Goal: Information Seeking & Learning: Learn about a topic

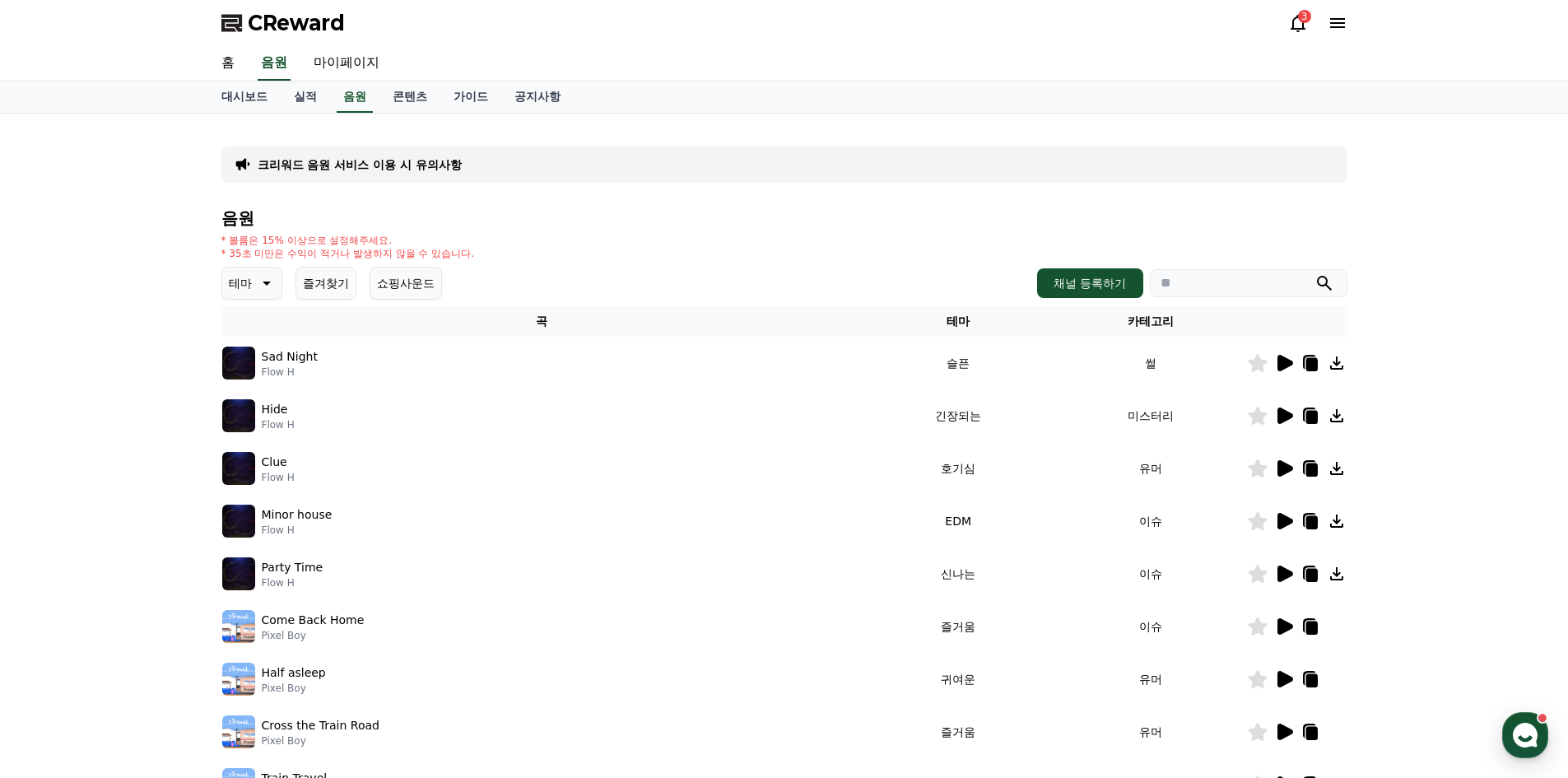
click at [259, 283] on icon at bounding box center [264, 282] width 19 height 19
click at [248, 335] on button "귀여운" at bounding box center [248, 333] width 48 height 36
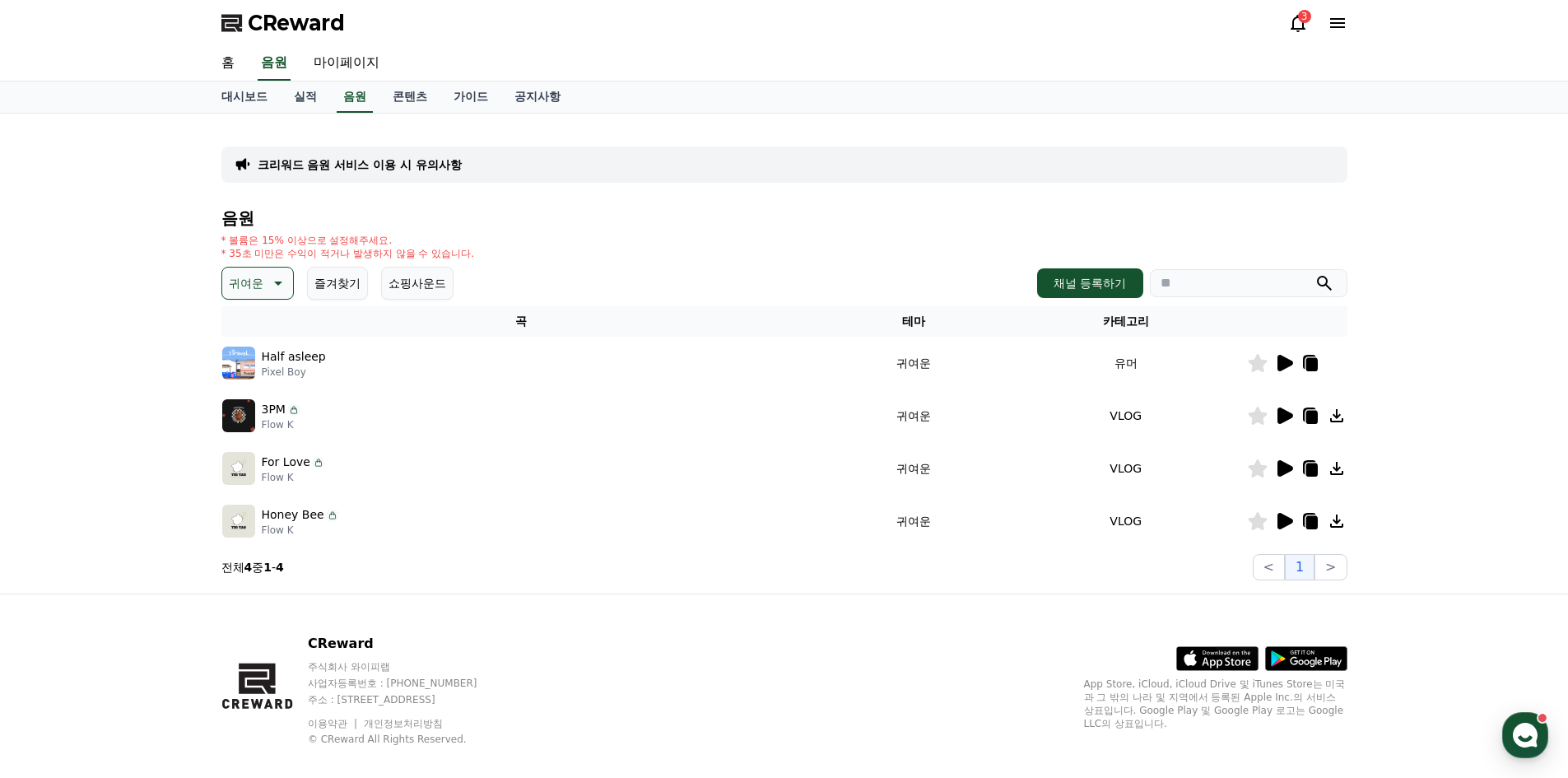
click at [1287, 363] on icon at bounding box center [1285, 363] width 16 height 17
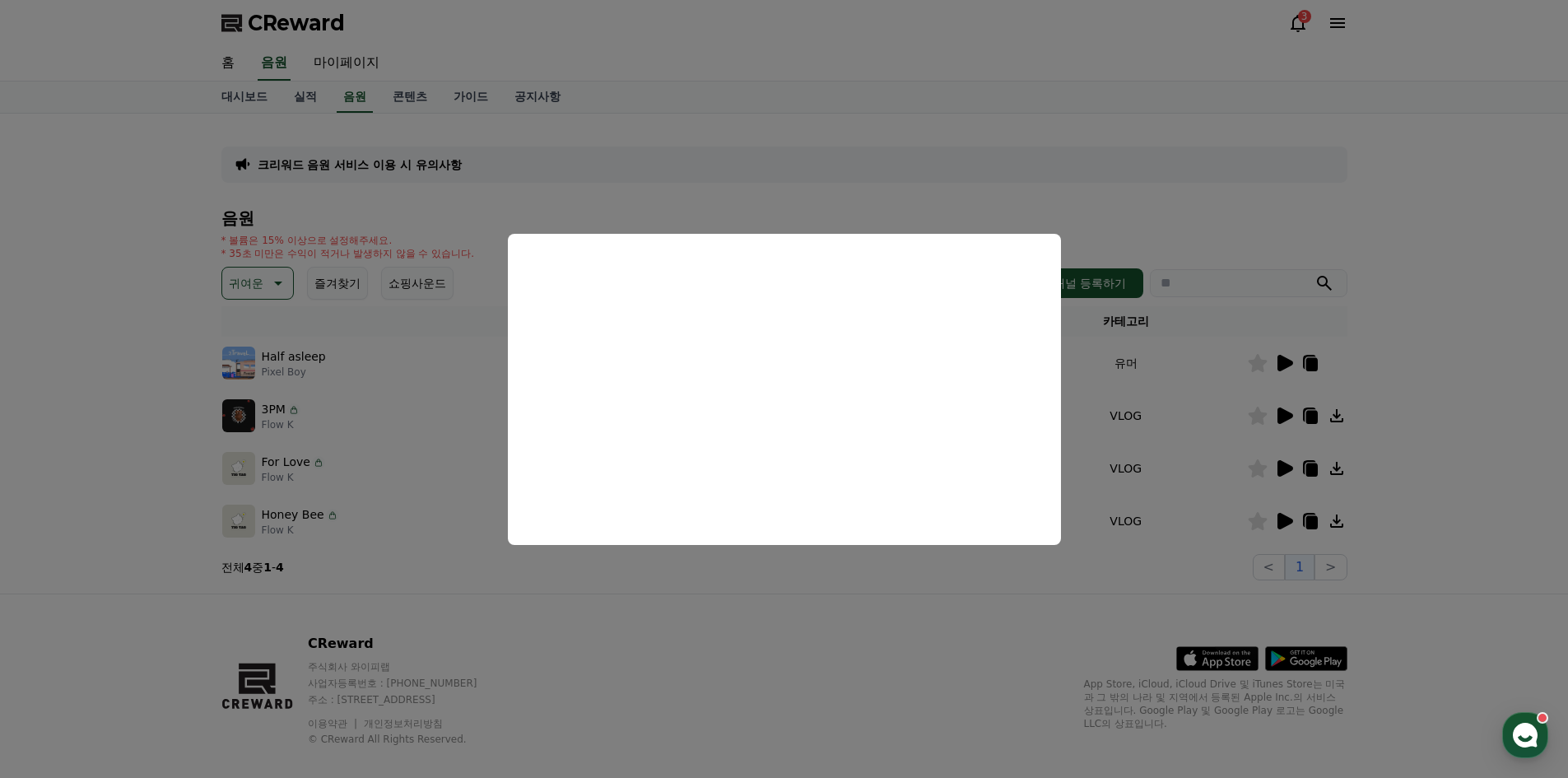
click at [854, 604] on button "close modal" at bounding box center [784, 389] width 1568 height 778
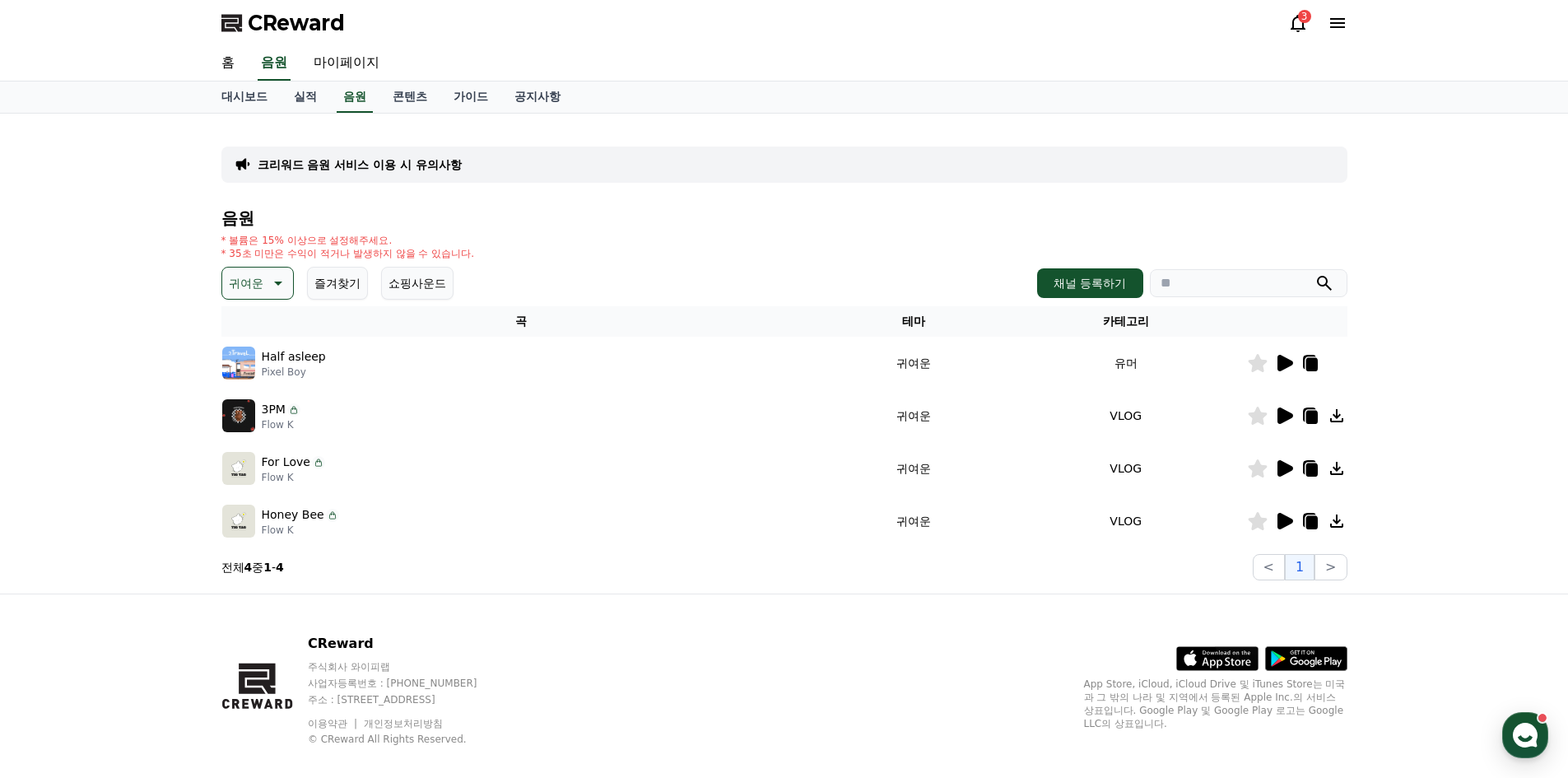
click at [270, 288] on icon at bounding box center [276, 282] width 19 height 19
click at [259, 416] on button "신나는" at bounding box center [248, 418] width 48 height 36
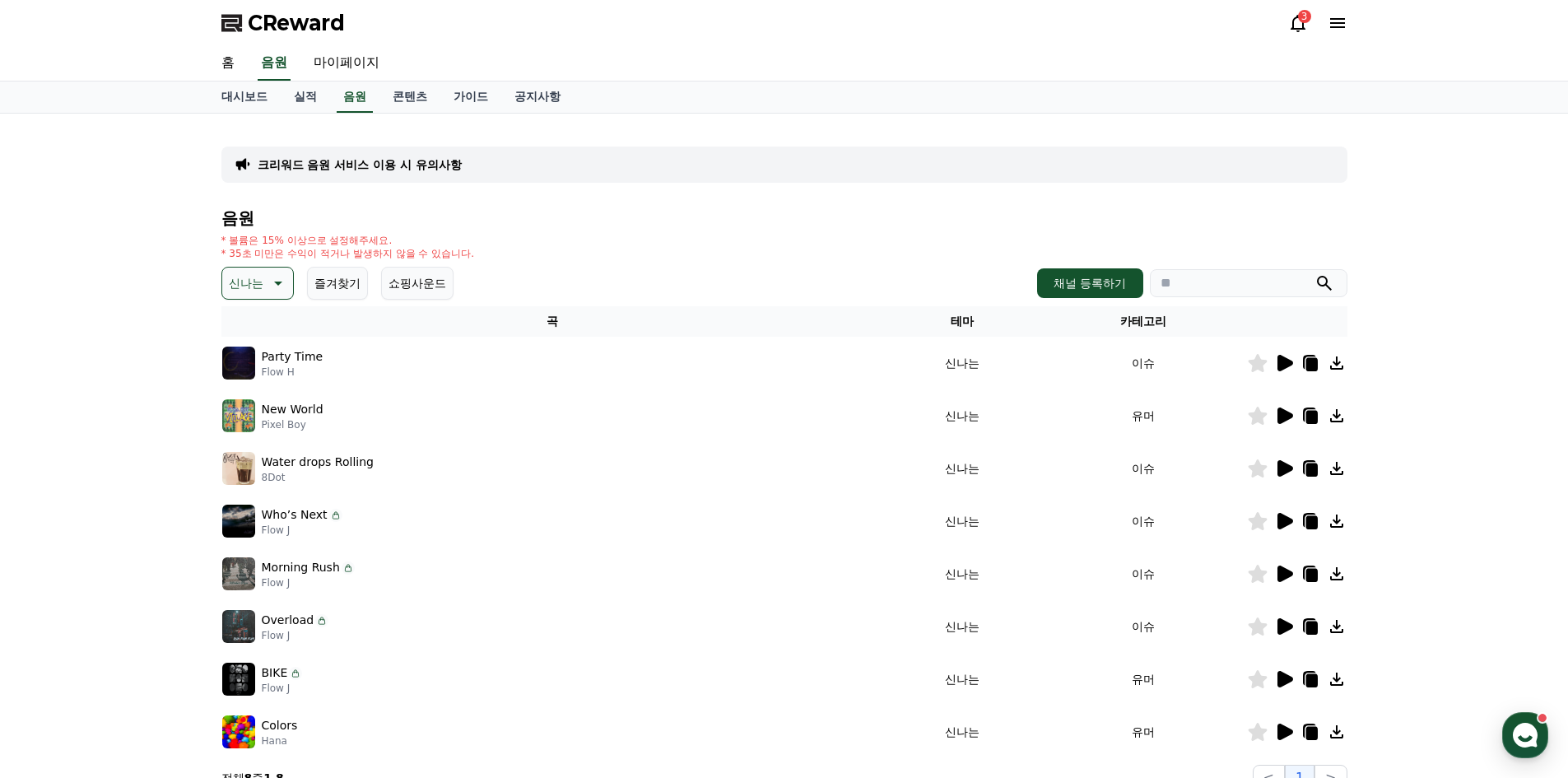
click at [1289, 362] on icon at bounding box center [1285, 363] width 16 height 17
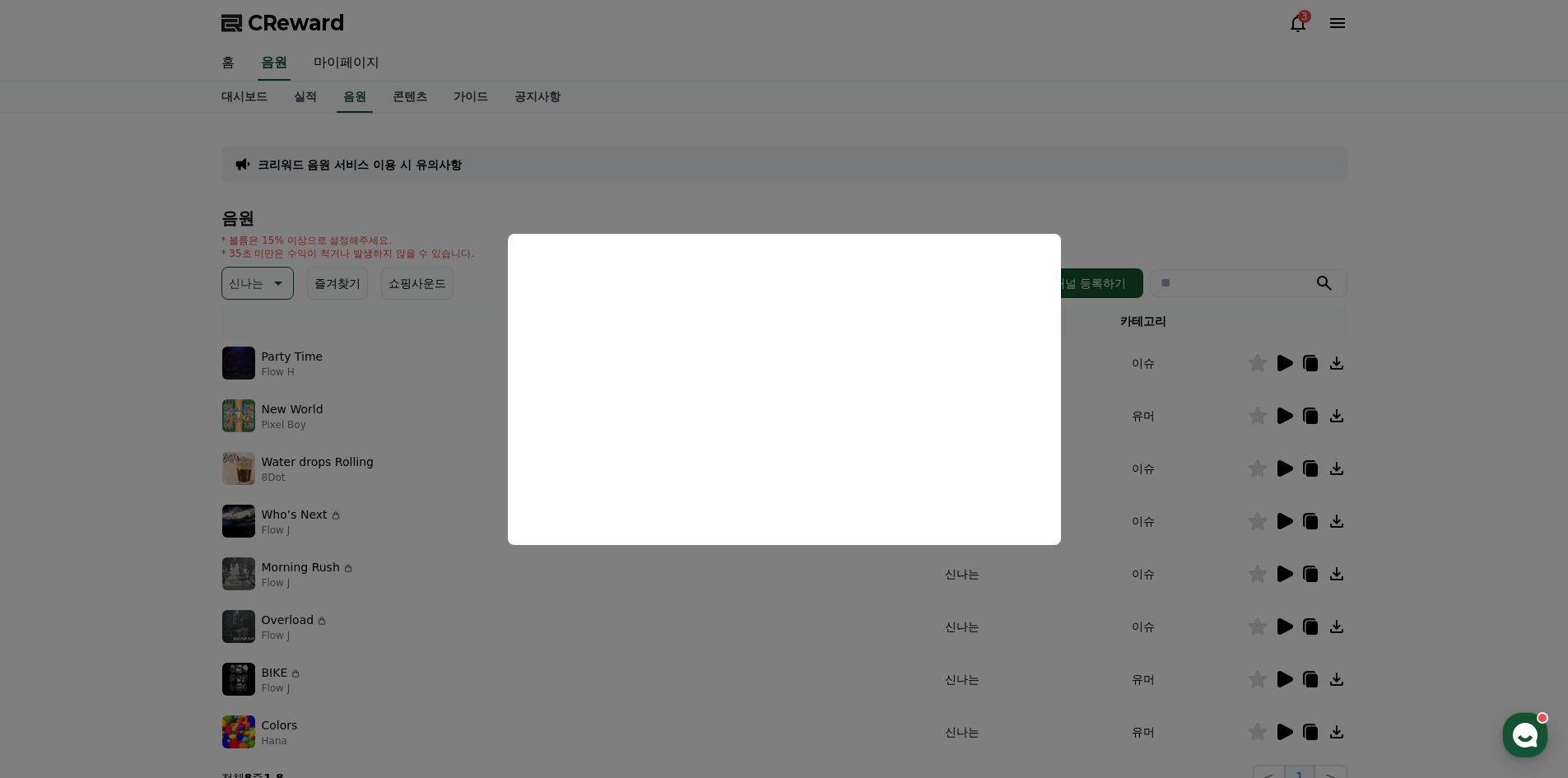
click at [1442, 179] on button "close modal" at bounding box center [784, 389] width 1568 height 778
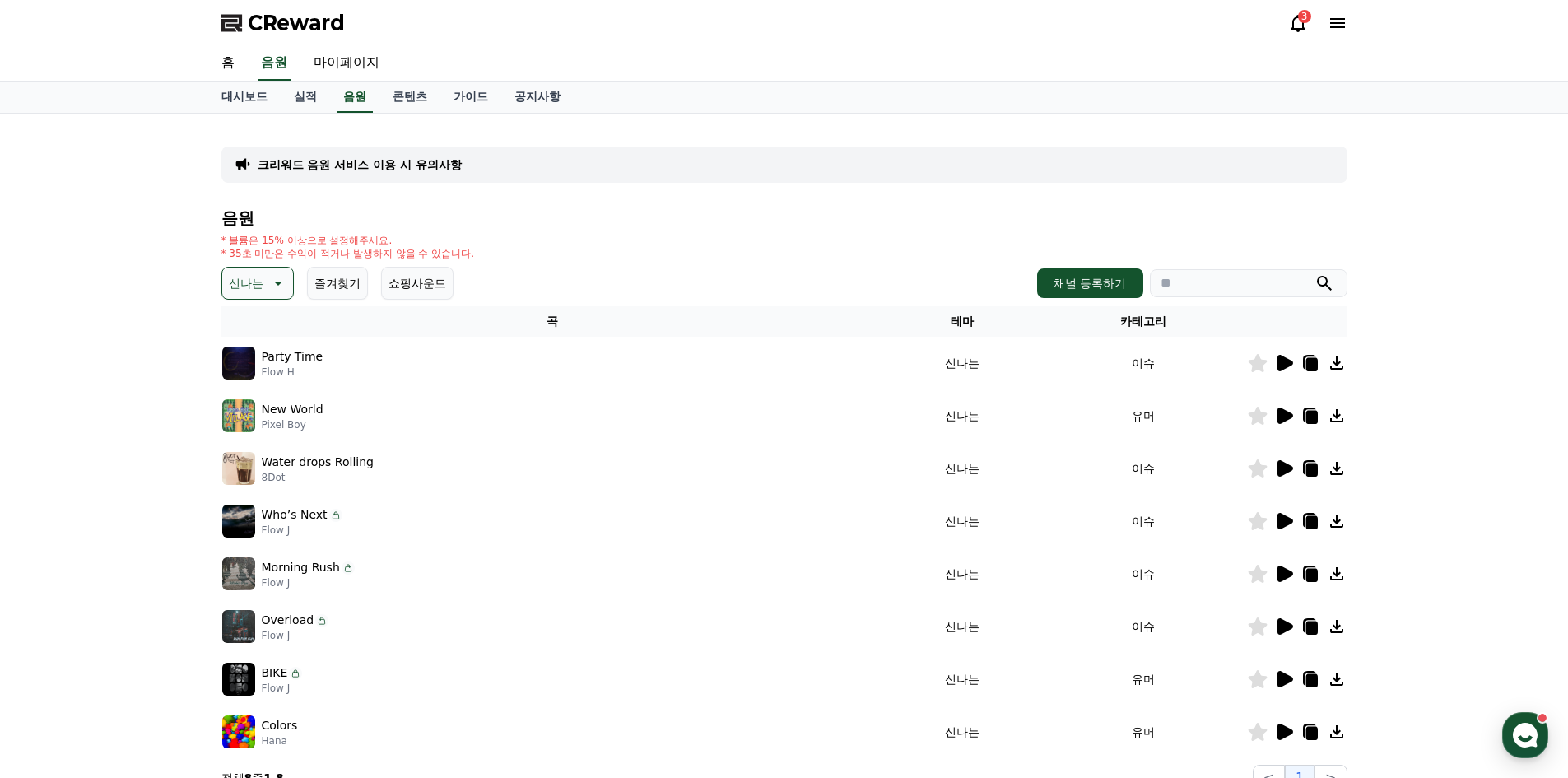
click at [1287, 413] on icon at bounding box center [1285, 416] width 16 height 17
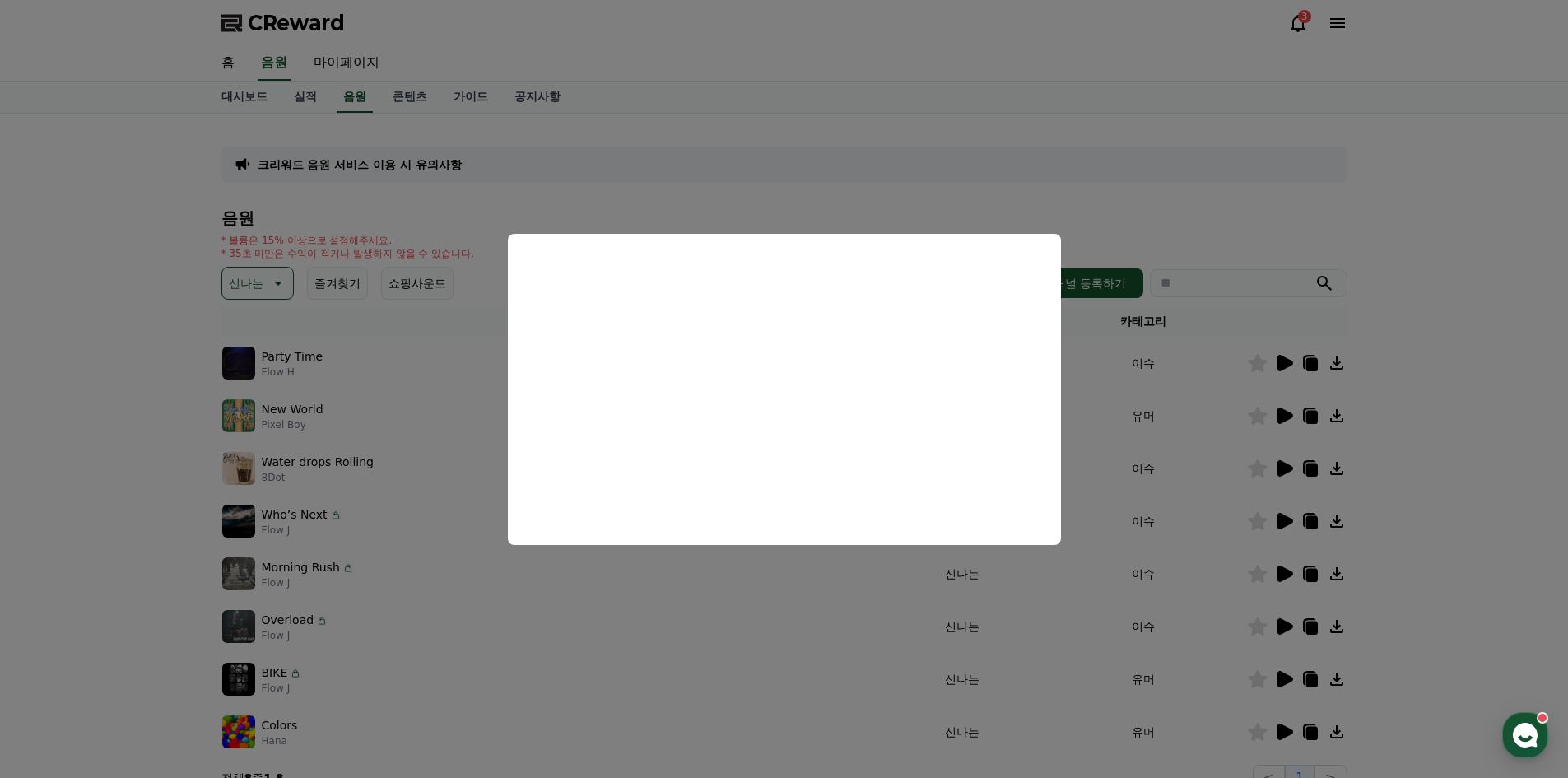
click at [1378, 442] on button "close modal" at bounding box center [784, 389] width 1568 height 778
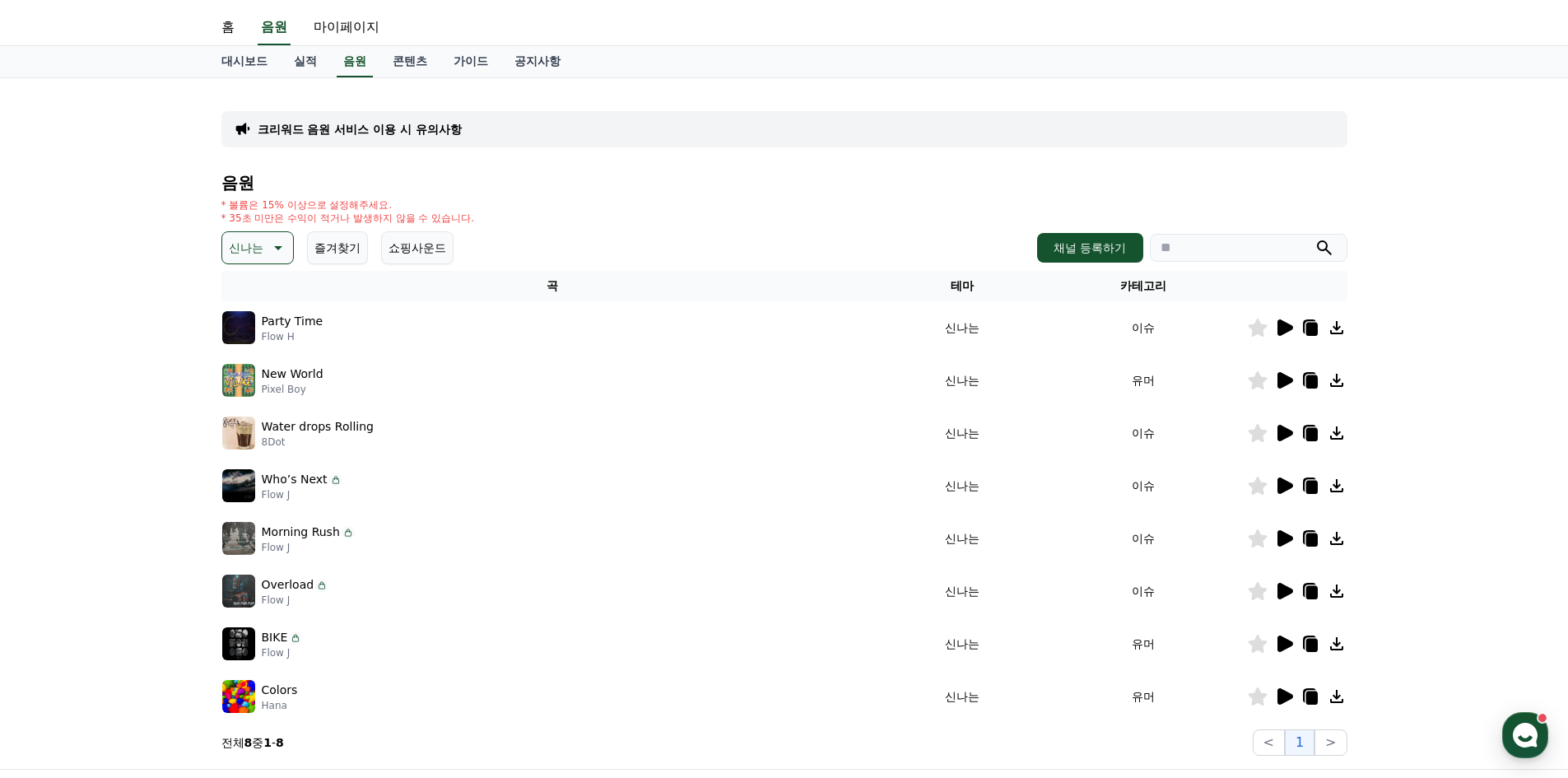
scroll to position [83, 0]
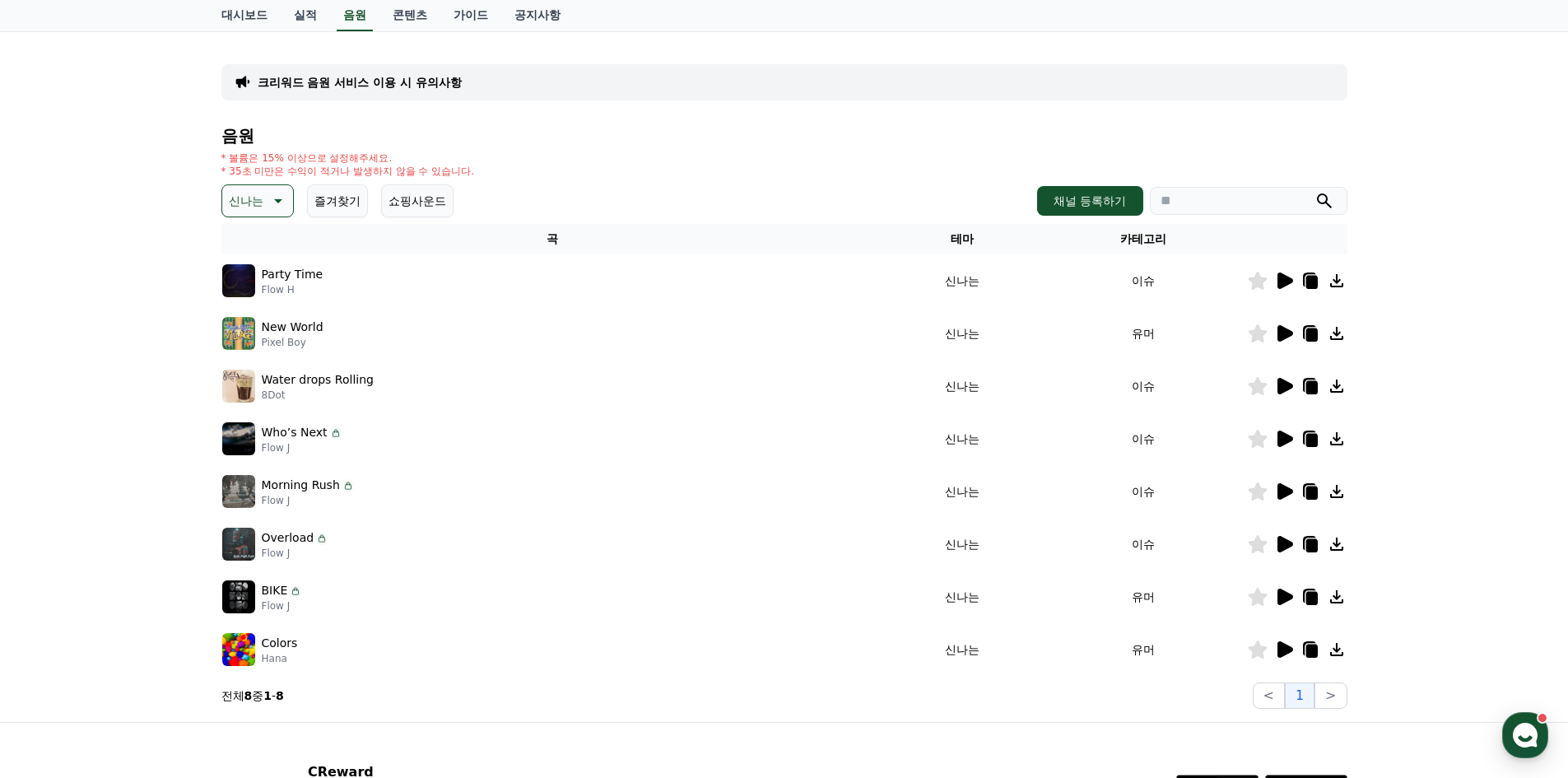
click at [1284, 386] on icon at bounding box center [1285, 386] width 16 height 17
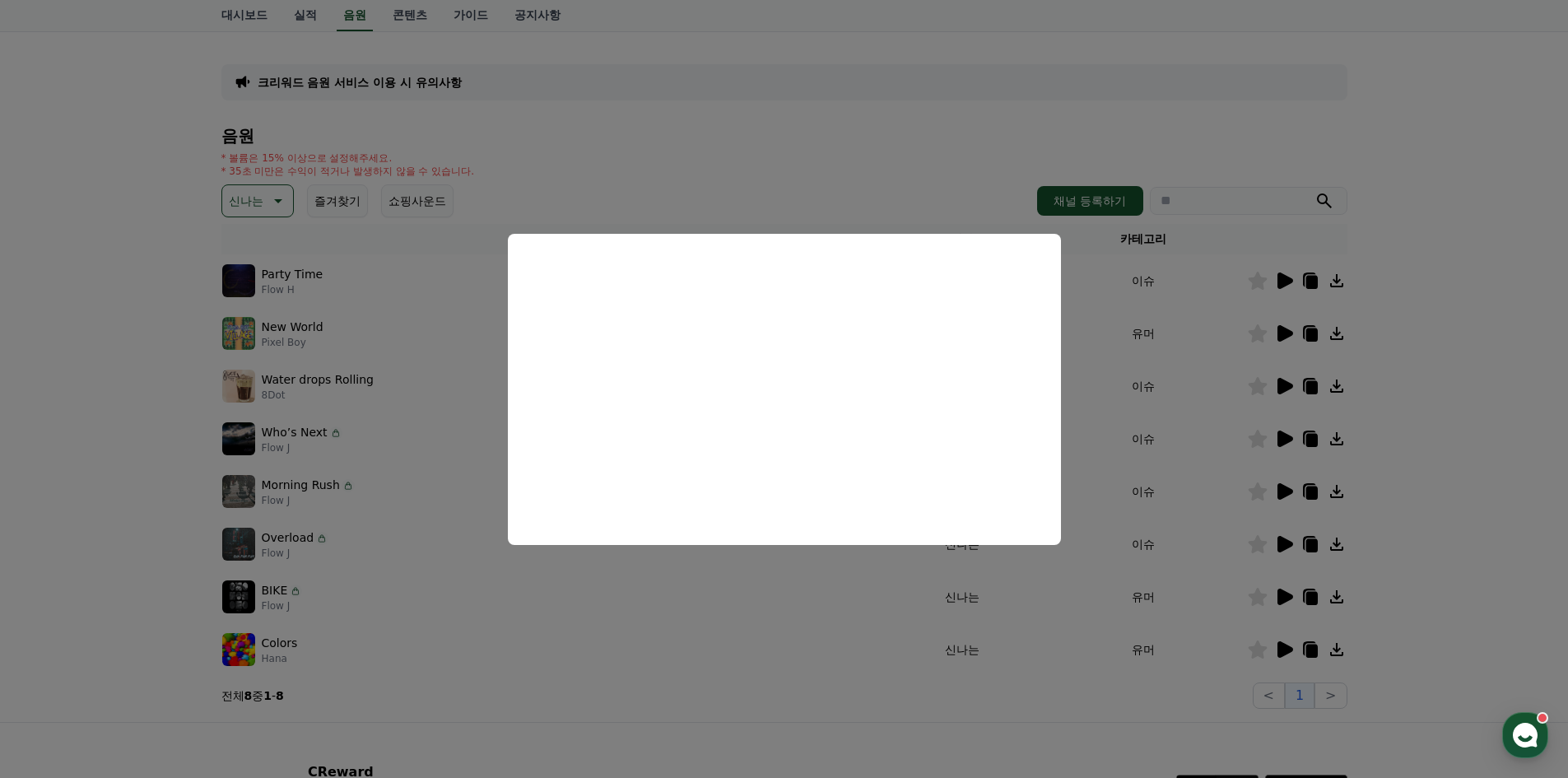
click at [1433, 398] on button "close modal" at bounding box center [784, 389] width 1568 height 778
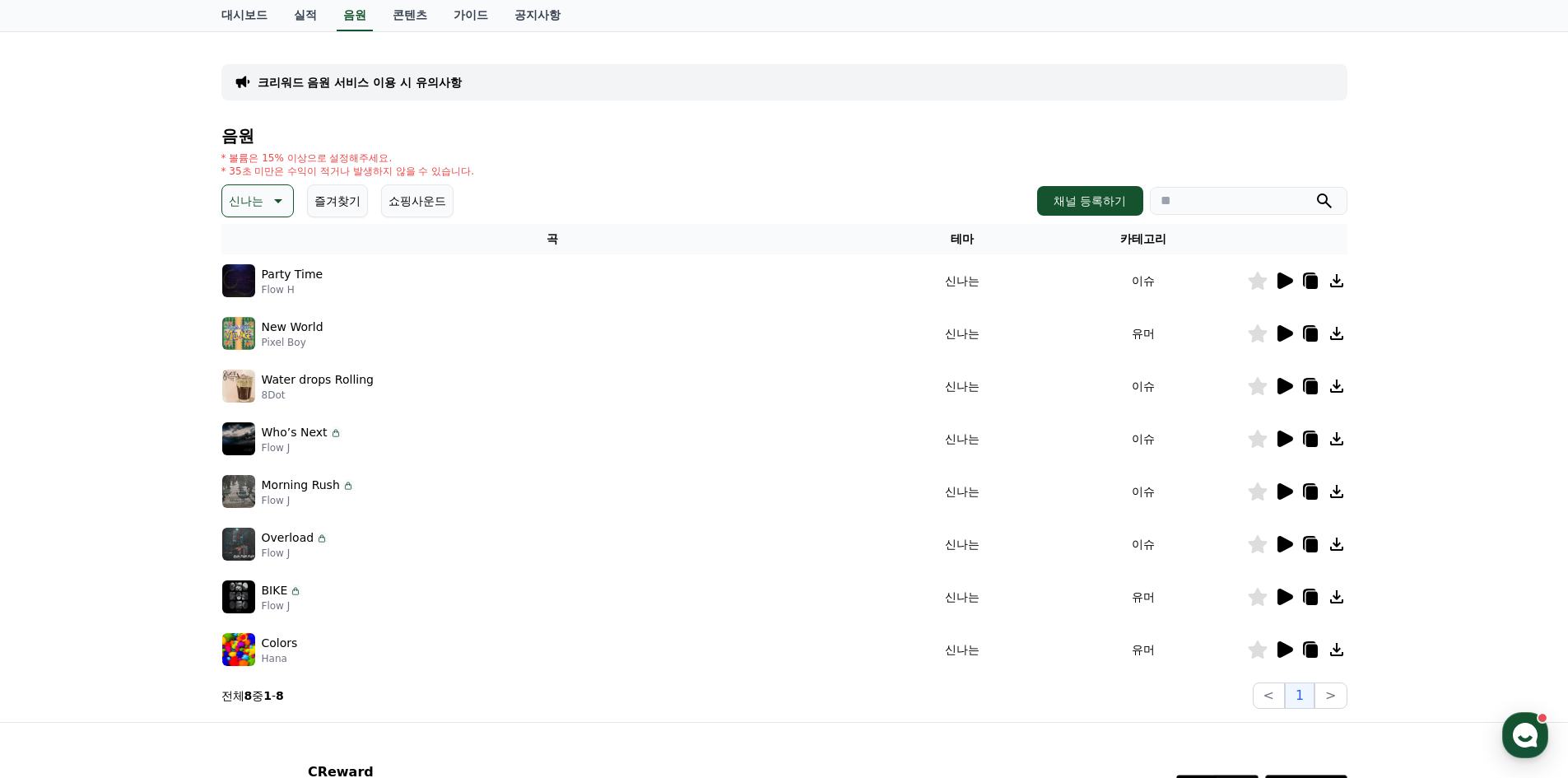
click at [1283, 432] on icon at bounding box center [1285, 439] width 16 height 17
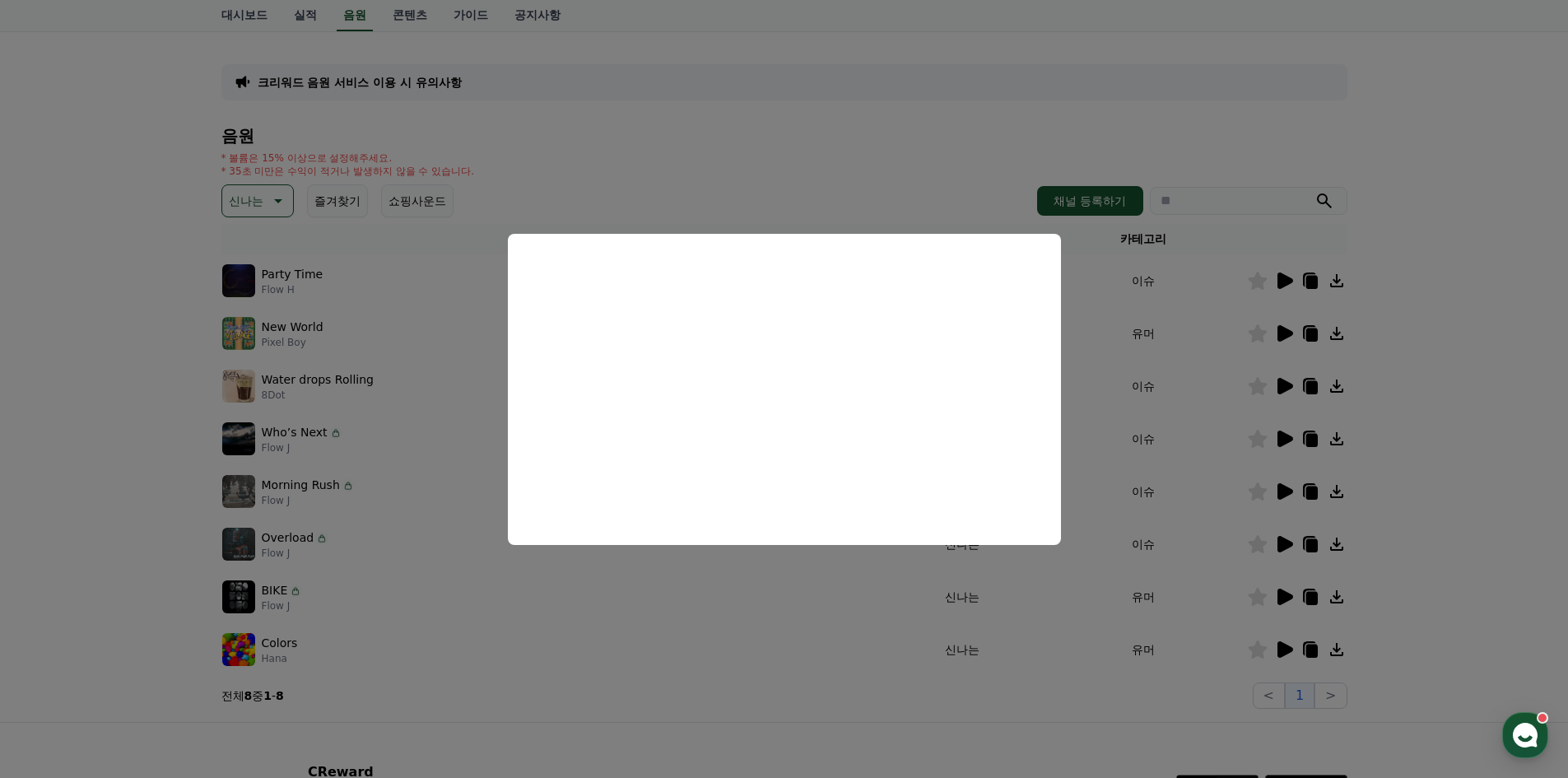
click at [1408, 462] on button "close modal" at bounding box center [784, 389] width 1568 height 778
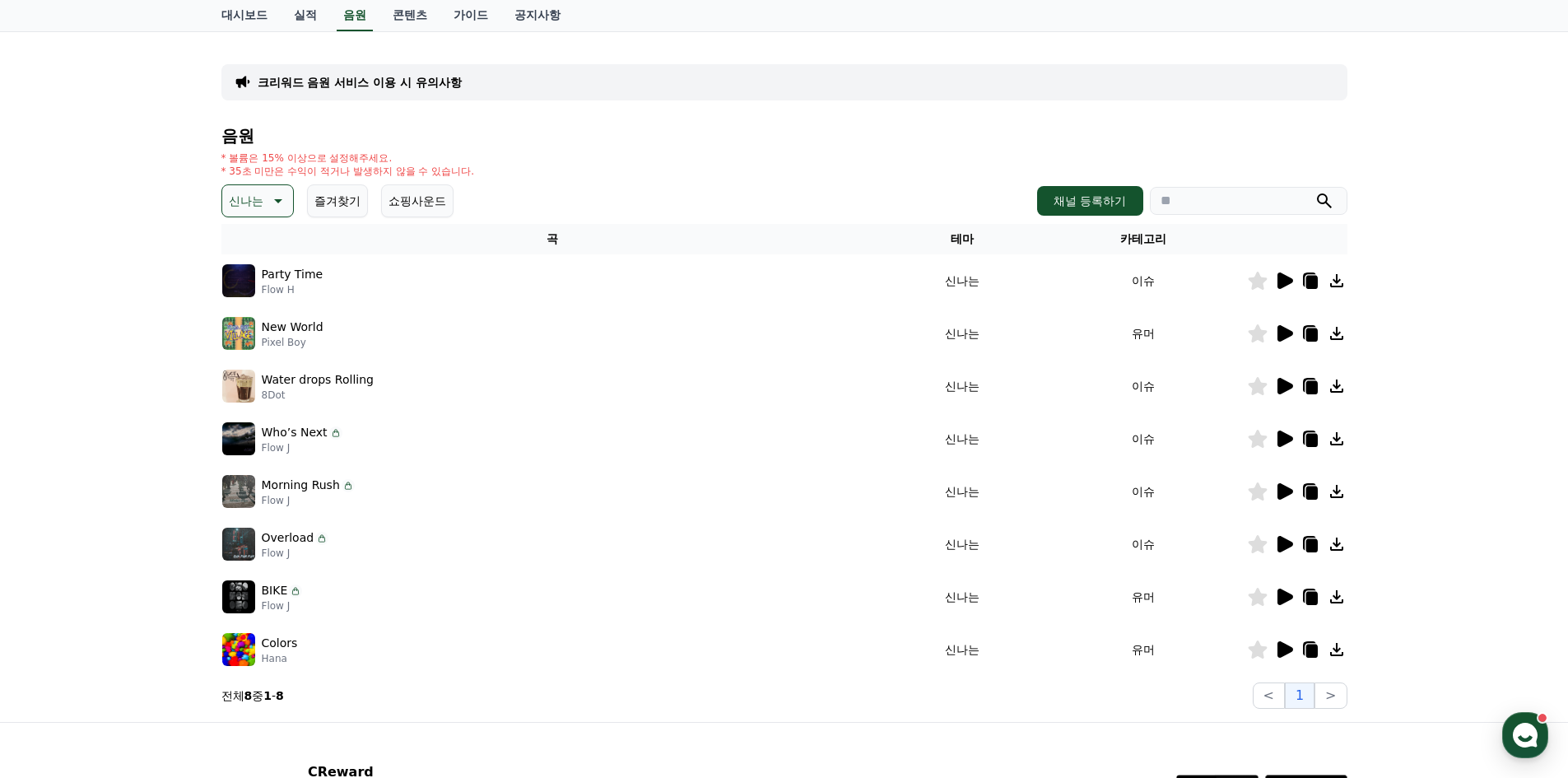
click at [1284, 600] on icon at bounding box center [1285, 597] width 16 height 17
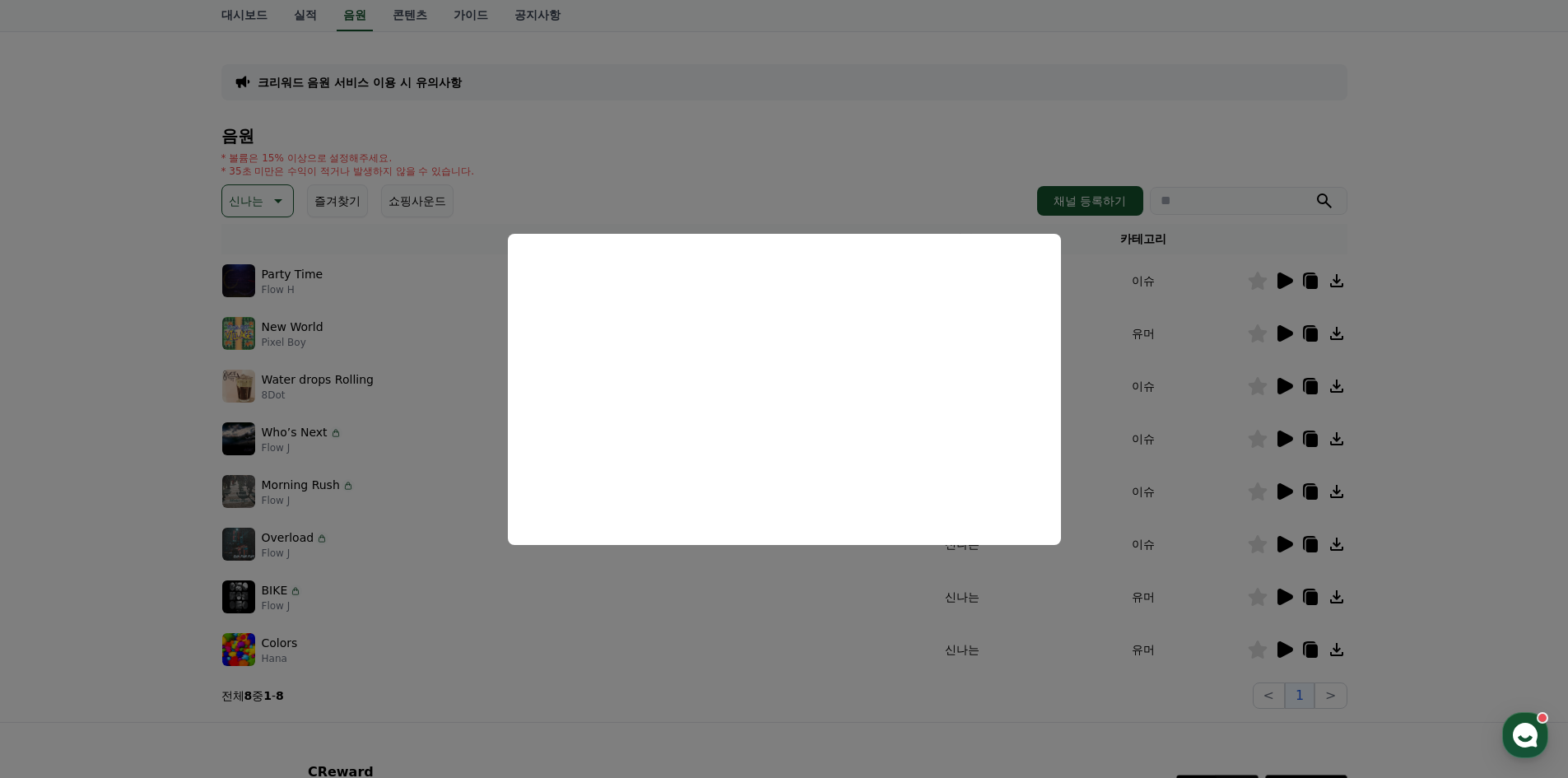
click at [969, 669] on button "close modal" at bounding box center [784, 389] width 1568 height 778
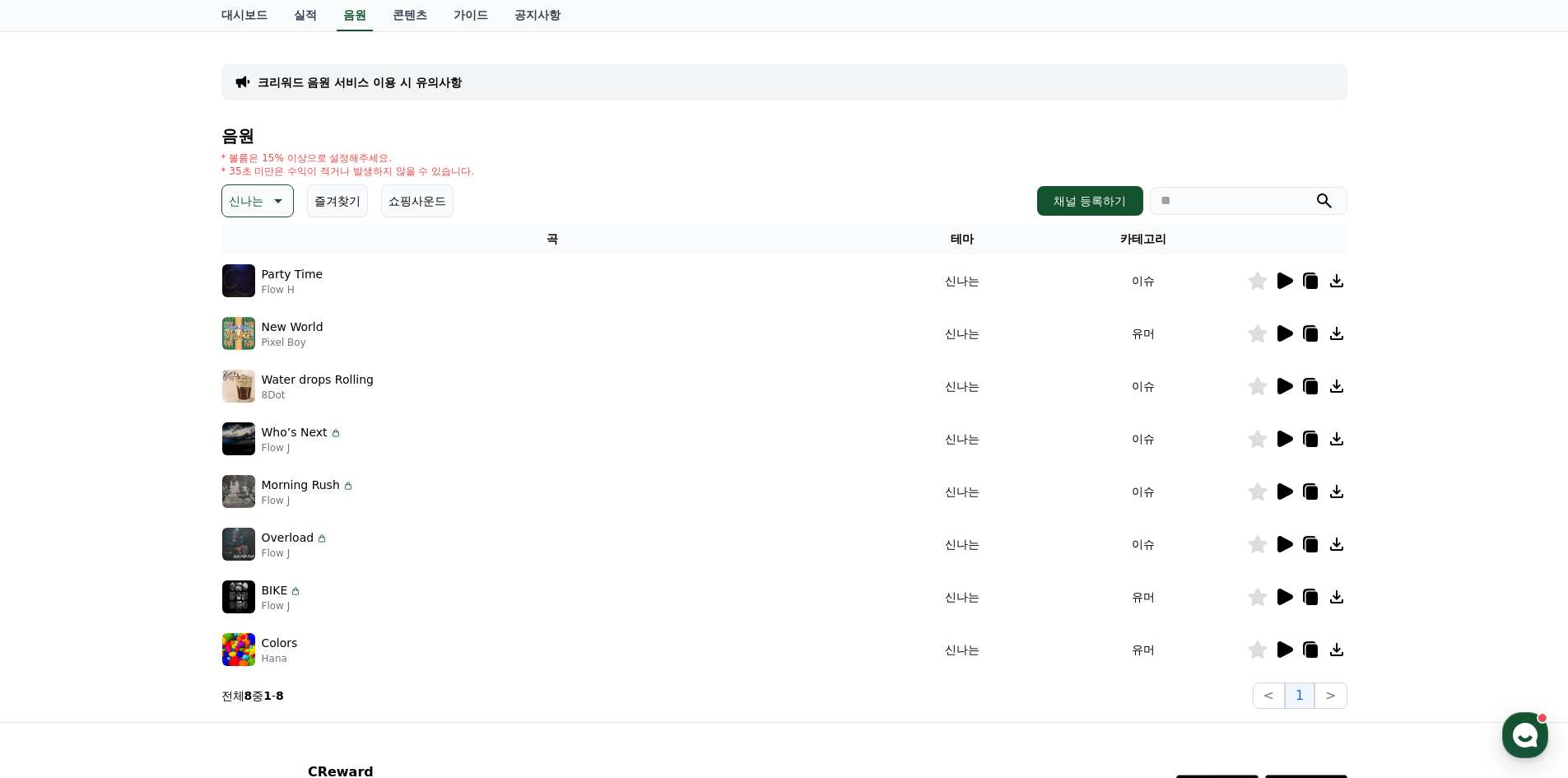
click at [1292, 647] on icon at bounding box center [1283, 648] width 19 height 19
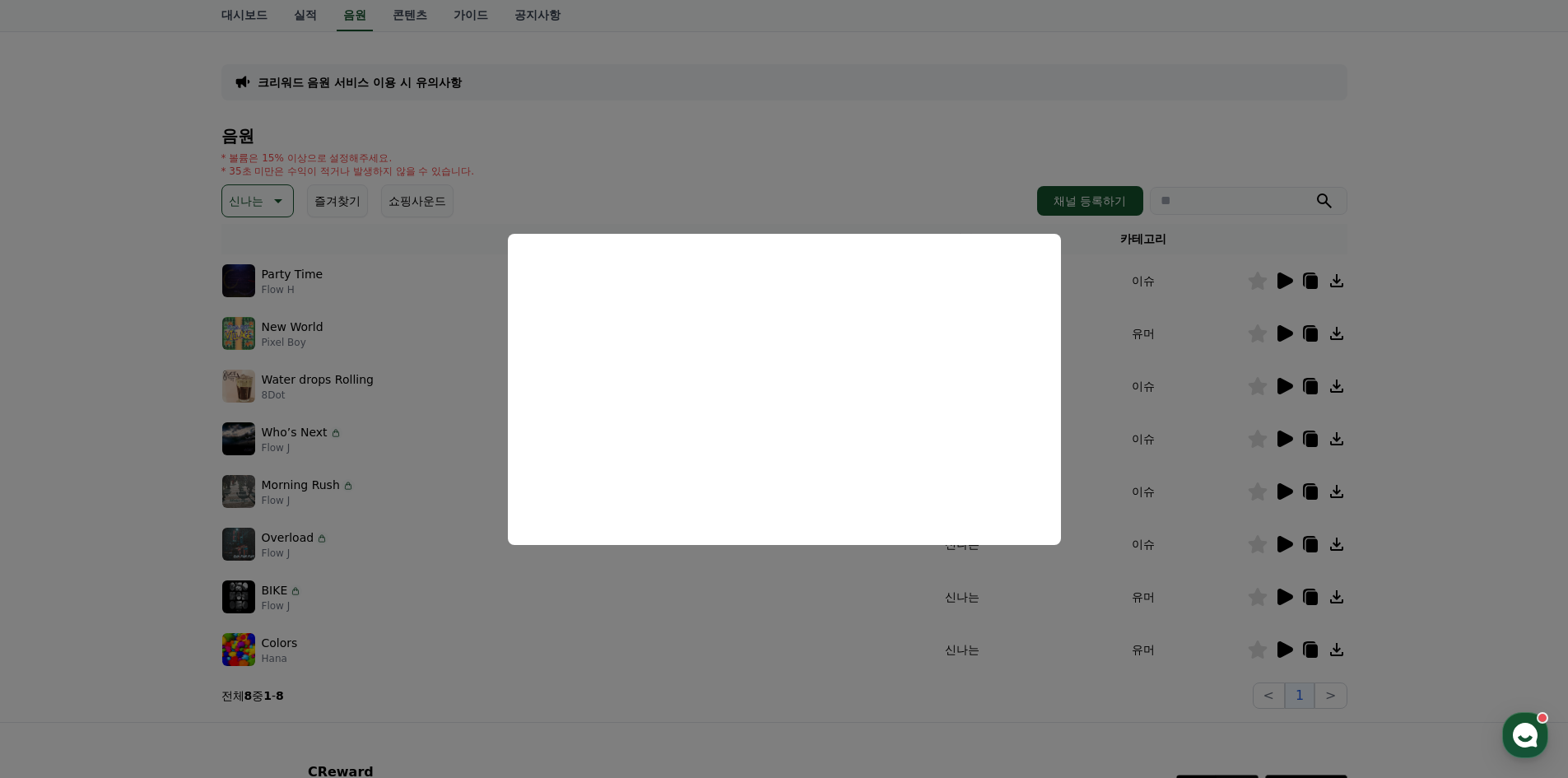
click at [883, 679] on button "close modal" at bounding box center [784, 389] width 1568 height 778
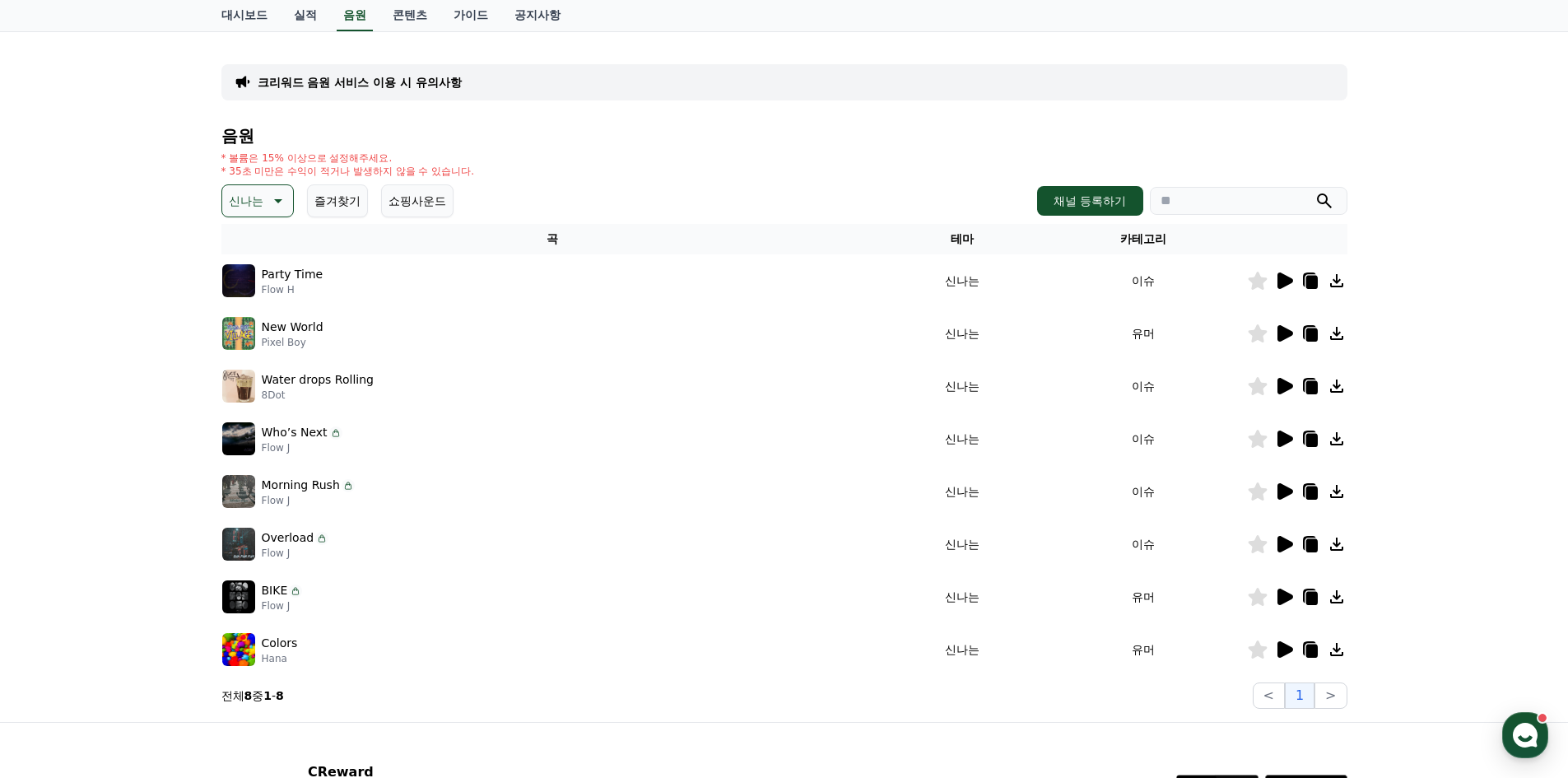
click at [252, 191] on p "신나는" at bounding box center [246, 200] width 35 height 23
click at [253, 273] on button "귀여운" at bounding box center [248, 270] width 48 height 36
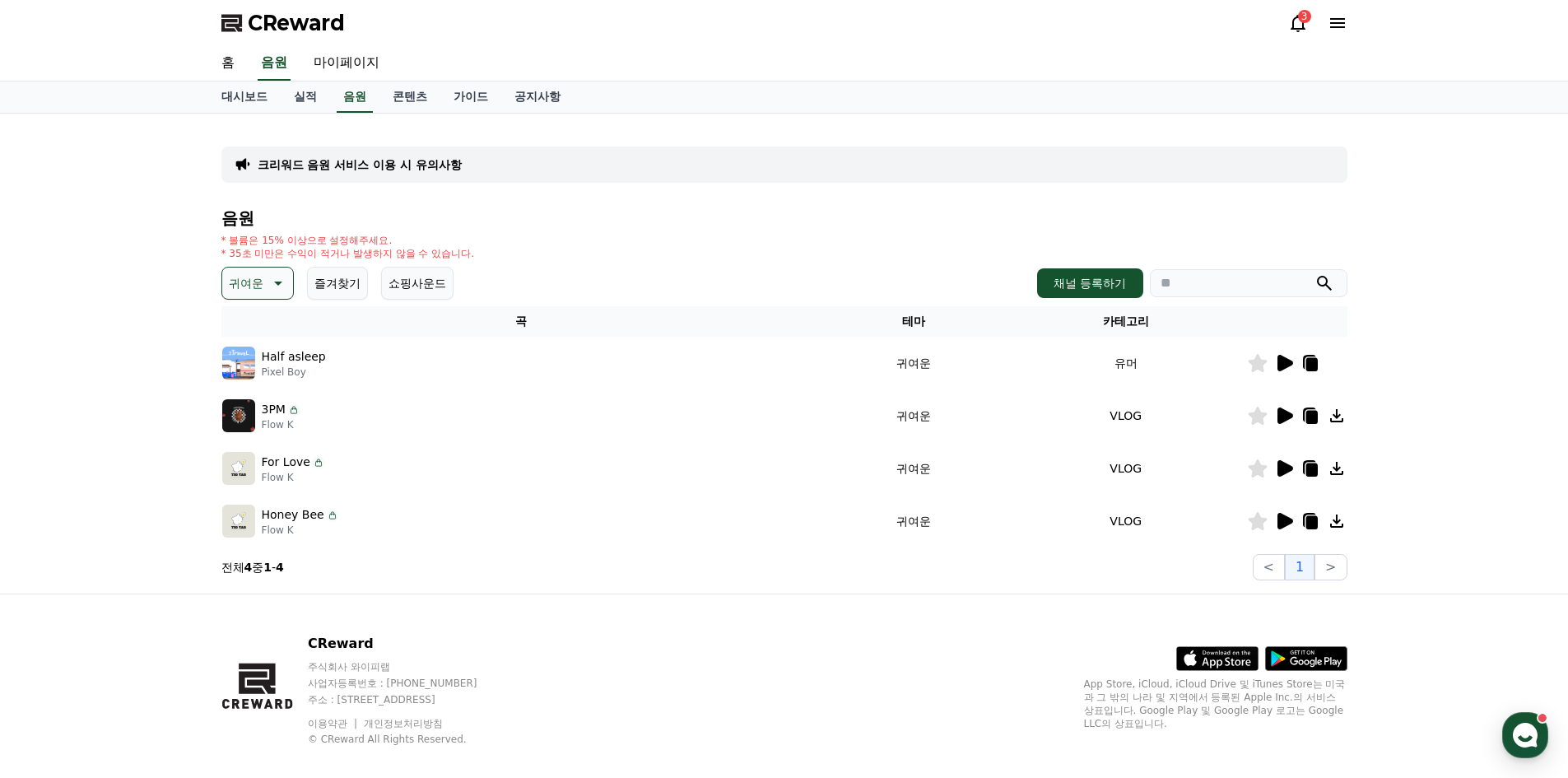
click at [845, 365] on td "귀여운" at bounding box center [913, 363] width 184 height 53
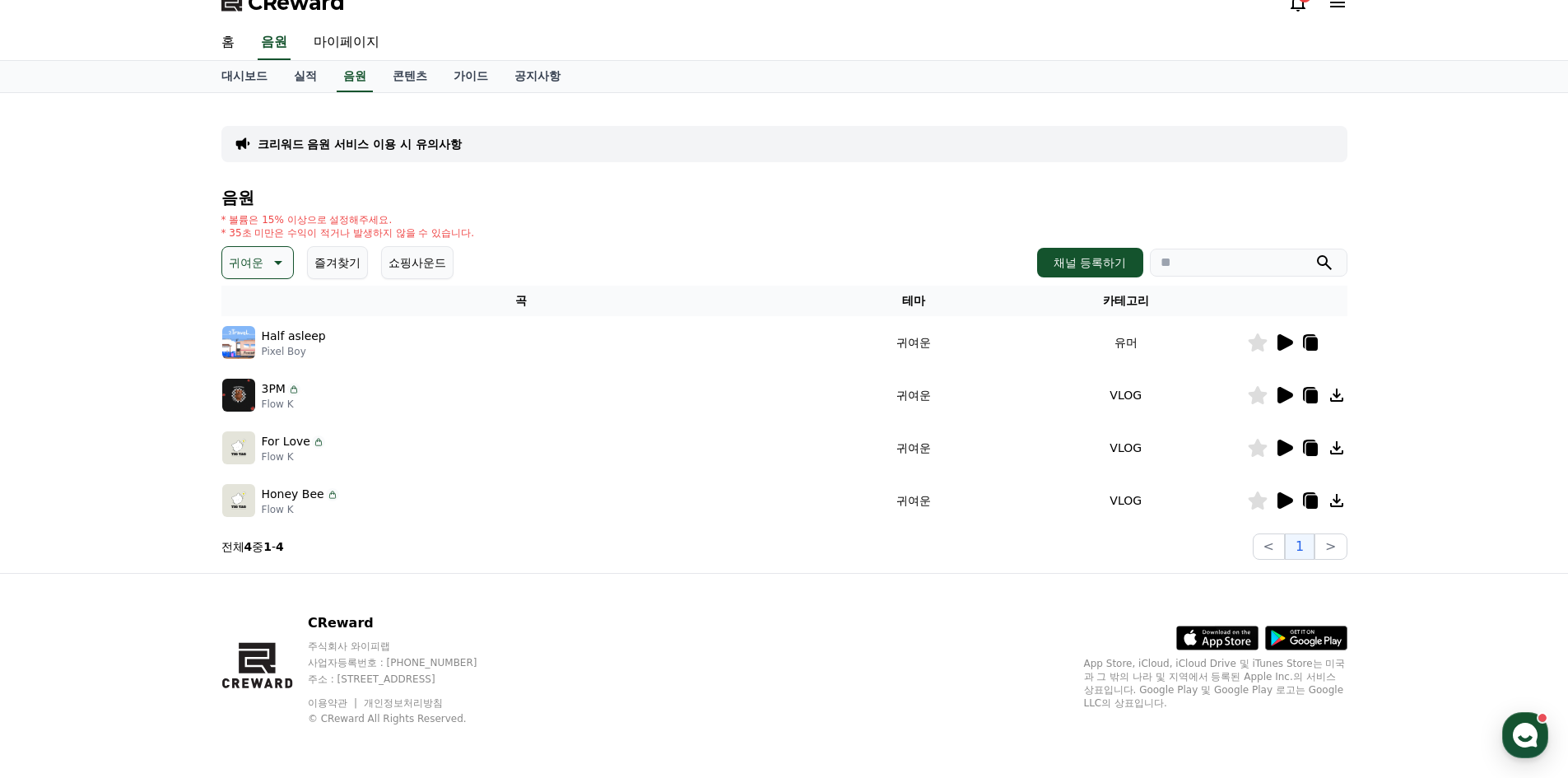
click at [1279, 340] on icon at bounding box center [1285, 343] width 16 height 17
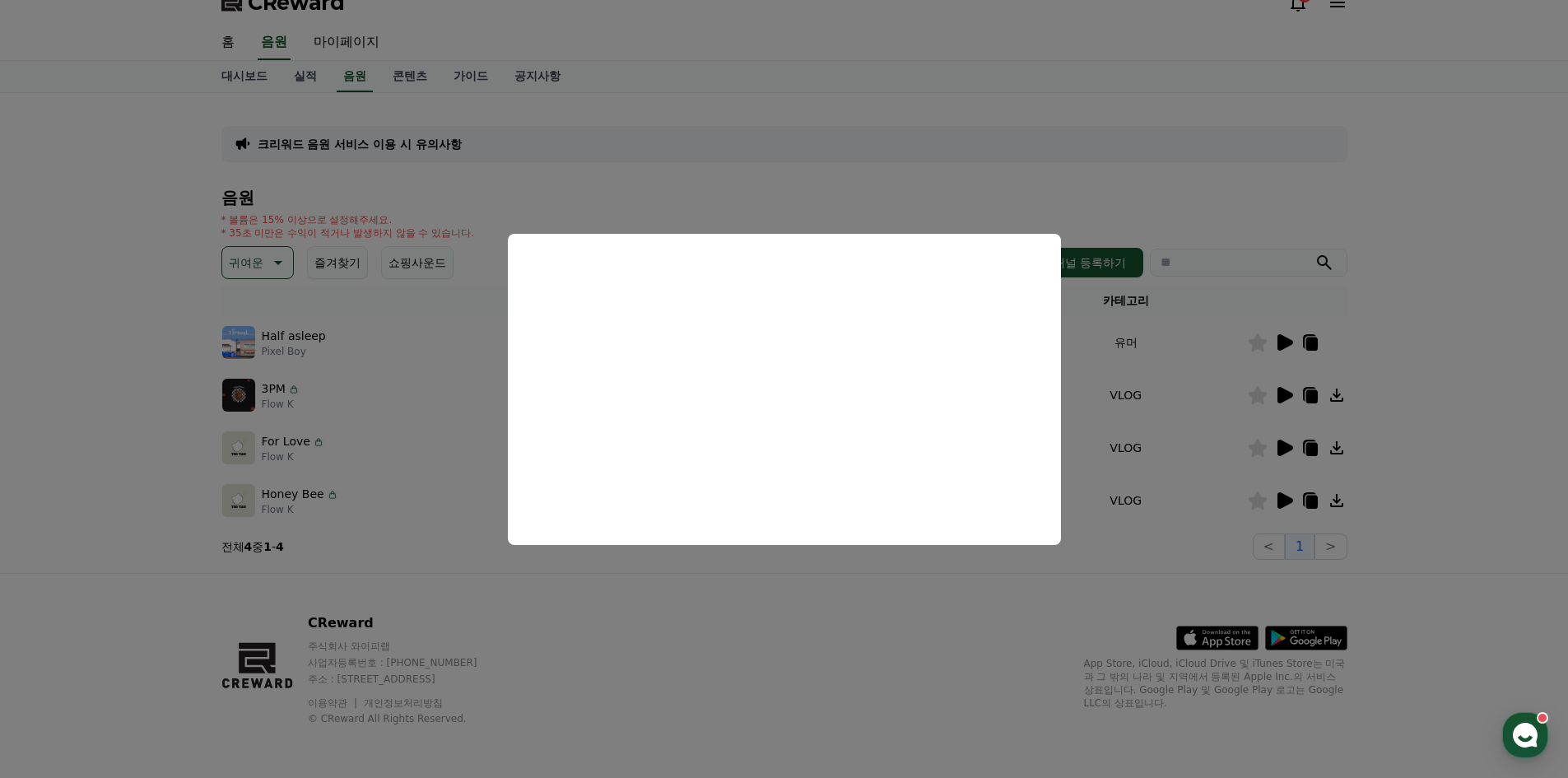
click at [1211, 386] on button "close modal" at bounding box center [784, 389] width 1568 height 778
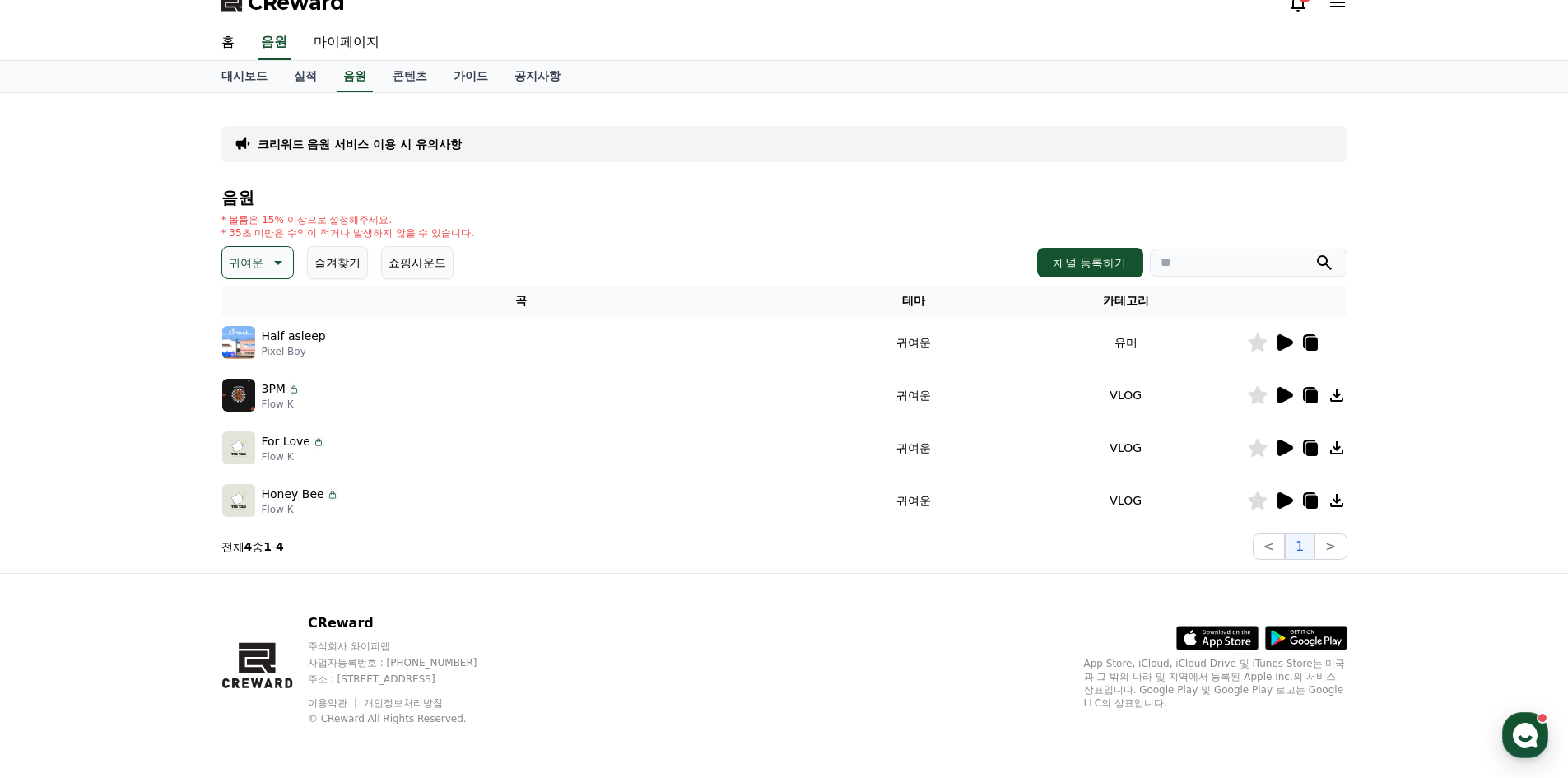
click at [1283, 394] on icon at bounding box center [1285, 395] width 16 height 17
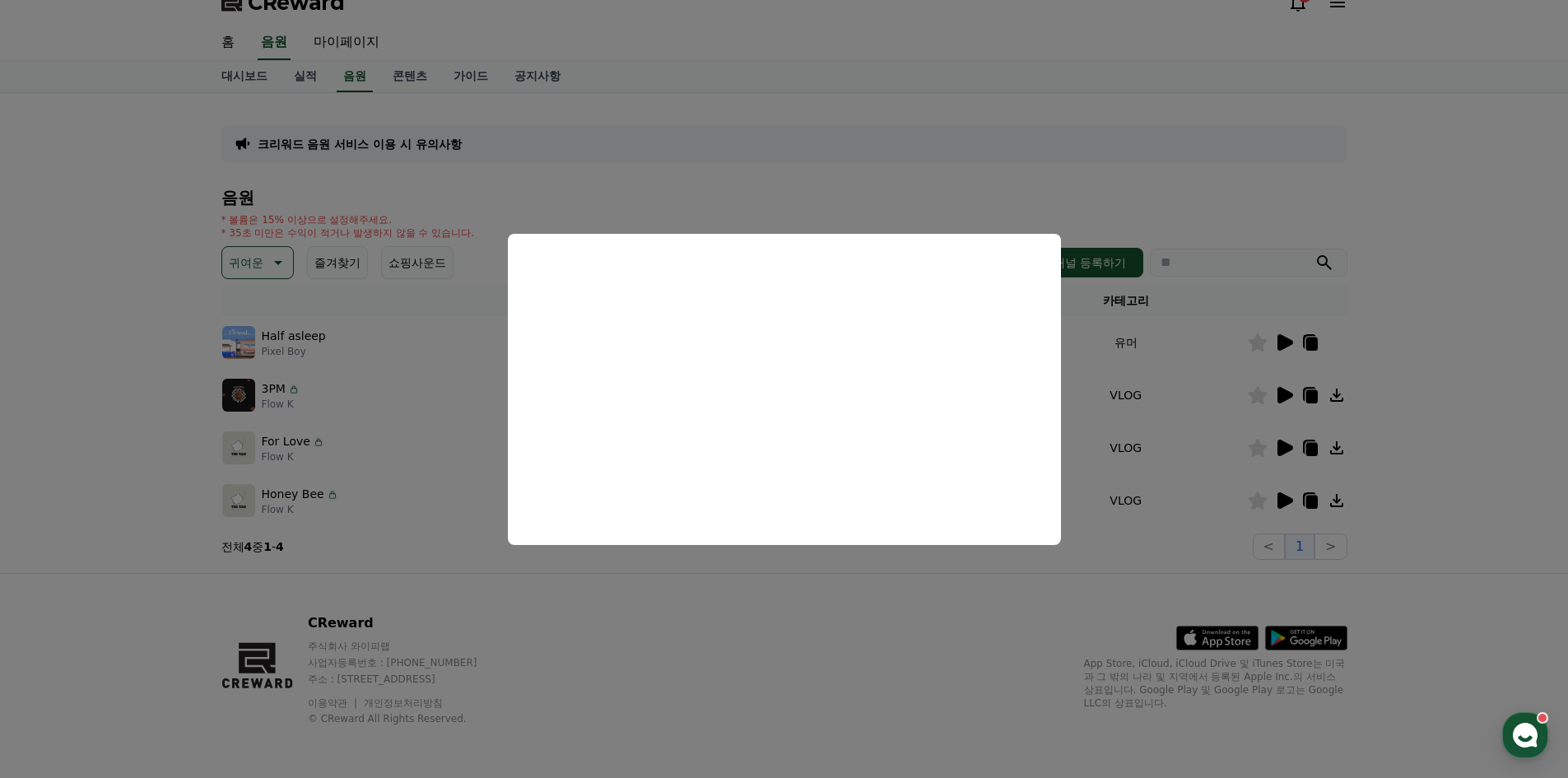
click at [1041, 626] on button "close modal" at bounding box center [784, 389] width 1568 height 778
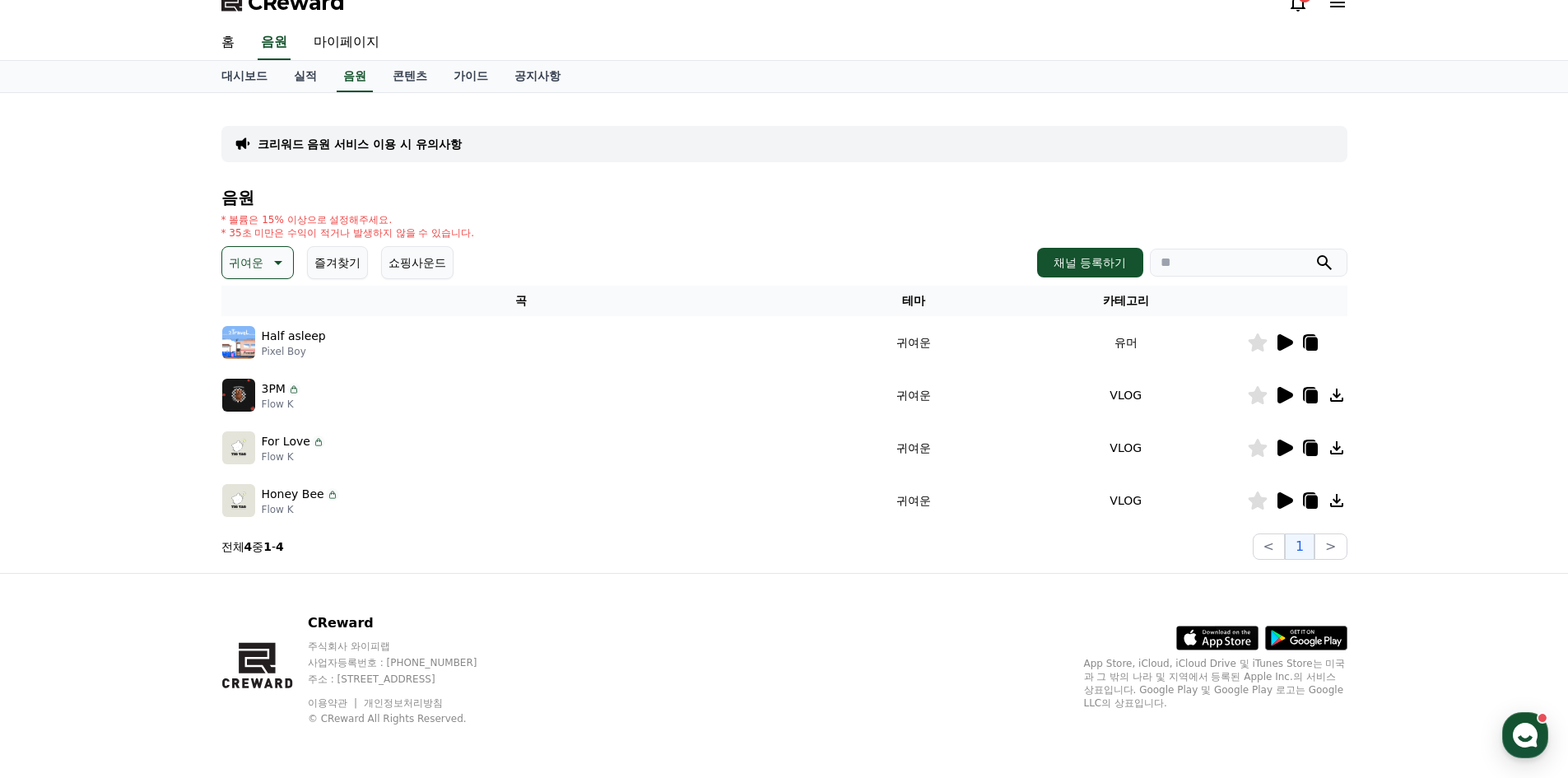
click at [1278, 450] on icon at bounding box center [1285, 448] width 16 height 17
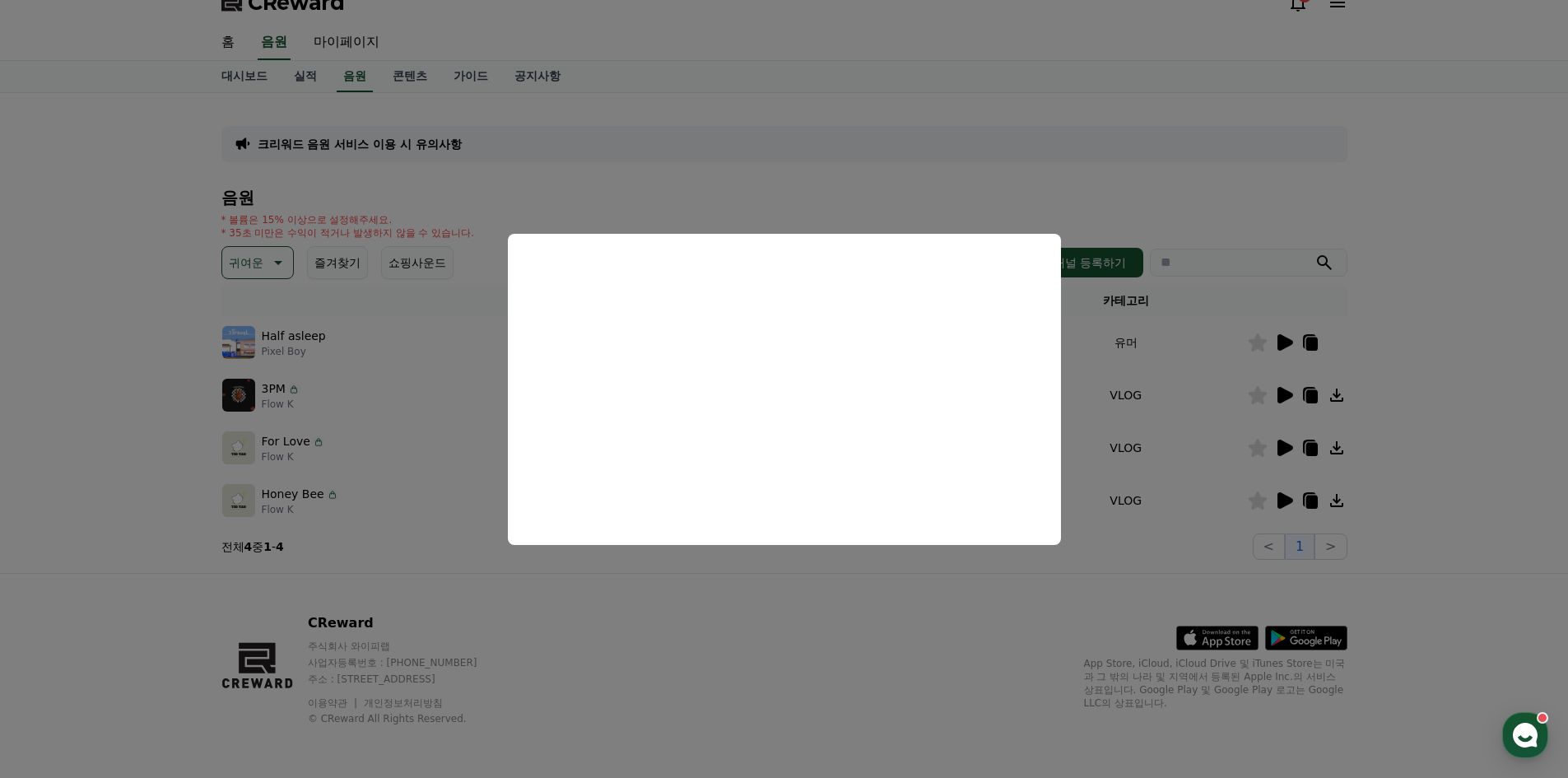
click at [920, 601] on button "close modal" at bounding box center [784, 389] width 1568 height 778
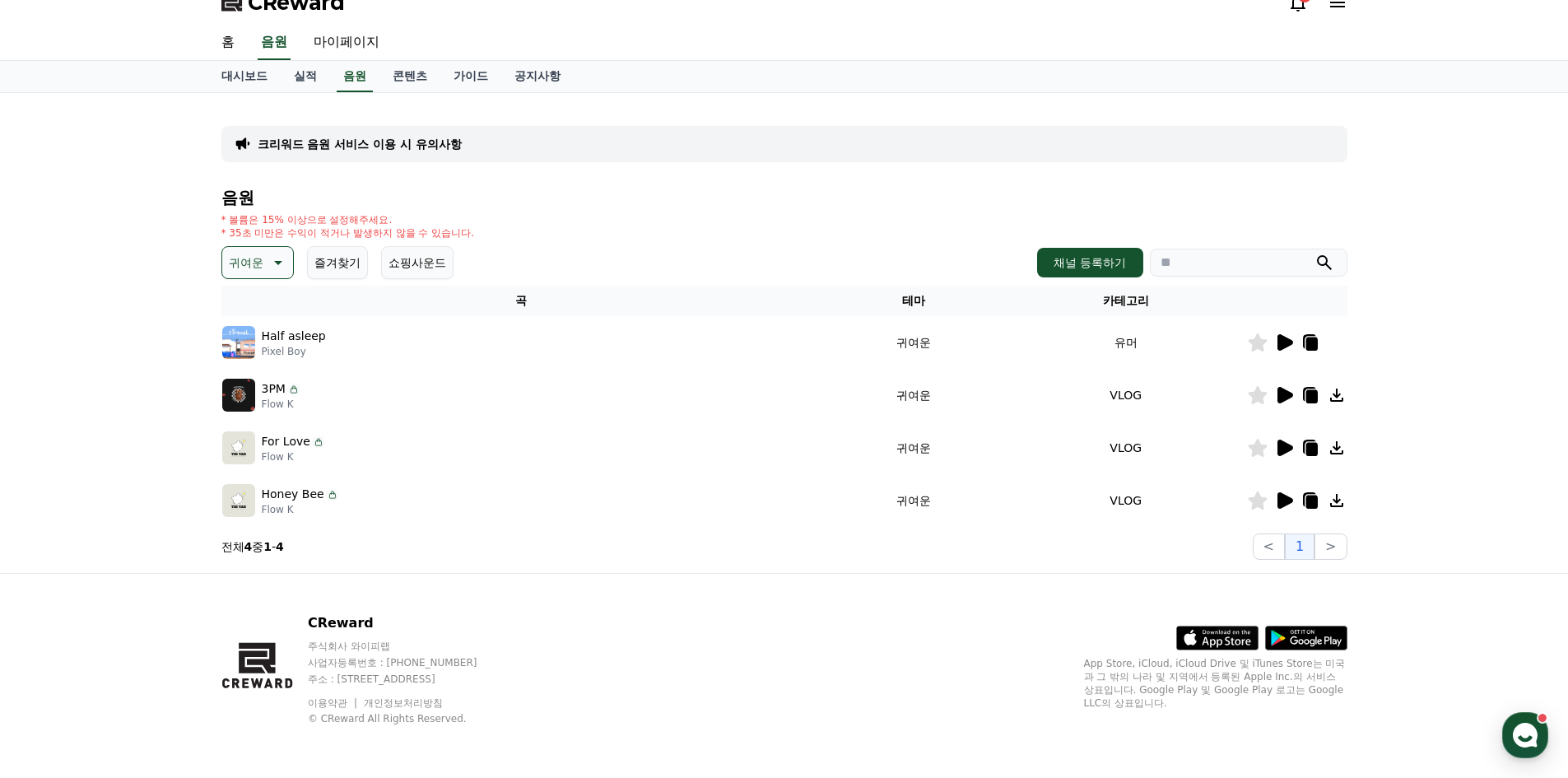
click at [1278, 498] on icon at bounding box center [1285, 500] width 16 height 17
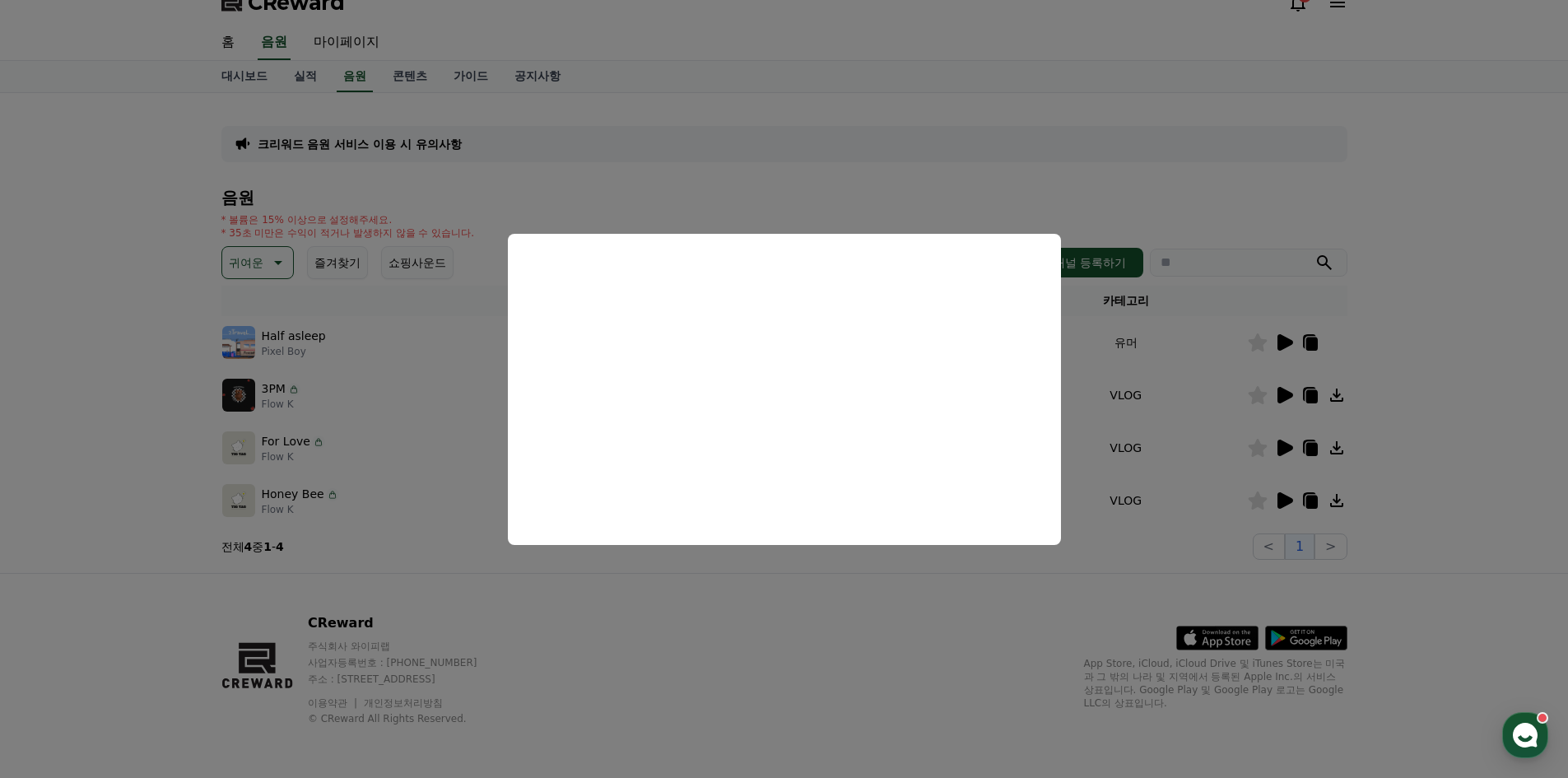
click at [759, 602] on button "close modal" at bounding box center [784, 389] width 1568 height 778
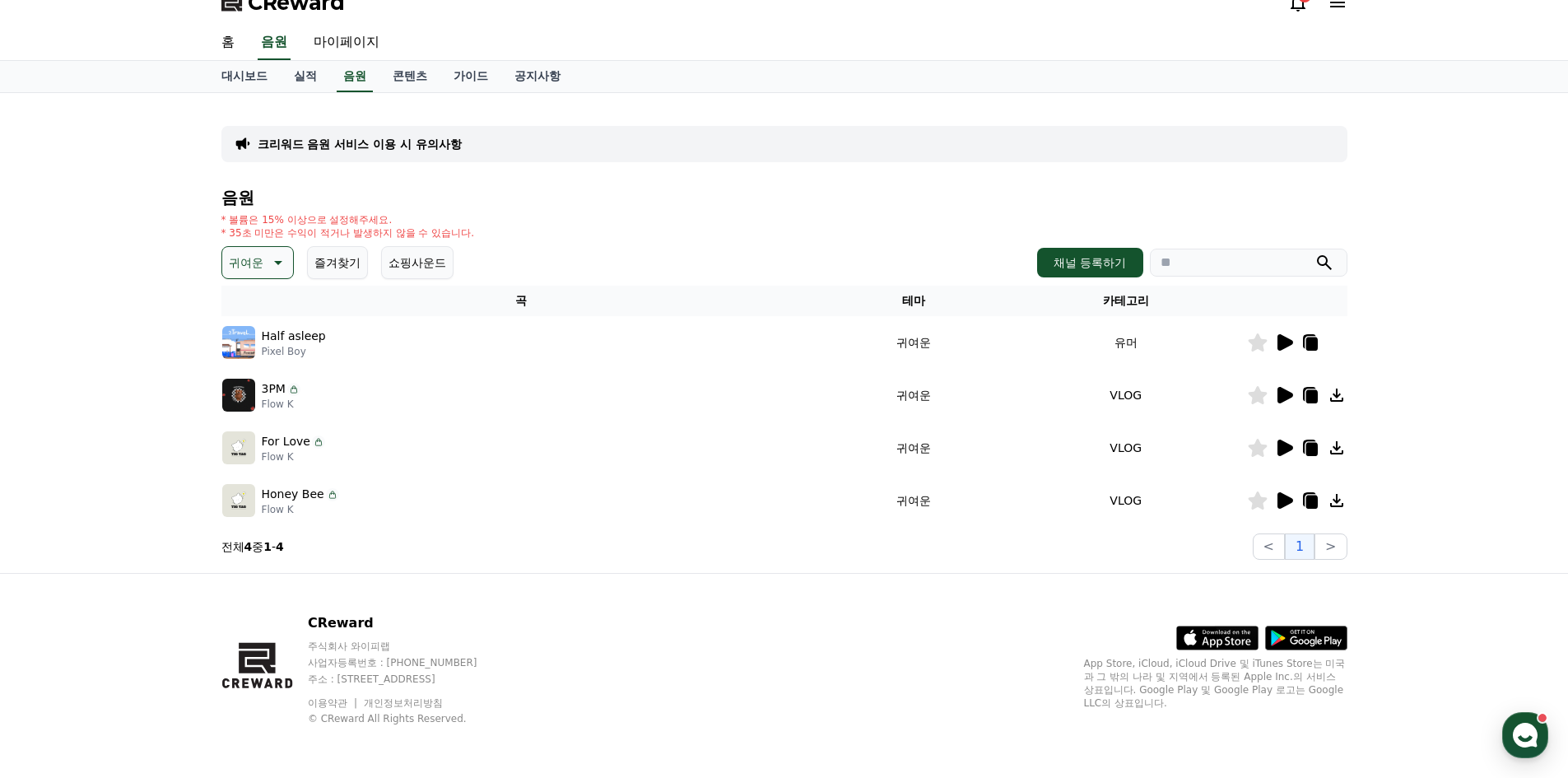
click at [263, 262] on p "귀여운" at bounding box center [246, 262] width 35 height 23
click at [262, 307] on div "전체 환상적인 호기심 어두운 밝은 통통튀는 신나는 반전 웅장한 드라마틱 즐거움 분위기있는 EDM 그루브 슬픈 잔잔한 귀여운 감동적인 긴장되는 …" at bounding box center [259, 712] width 71 height 850
click at [249, 303] on button "전체" at bounding box center [242, 306] width 36 height 36
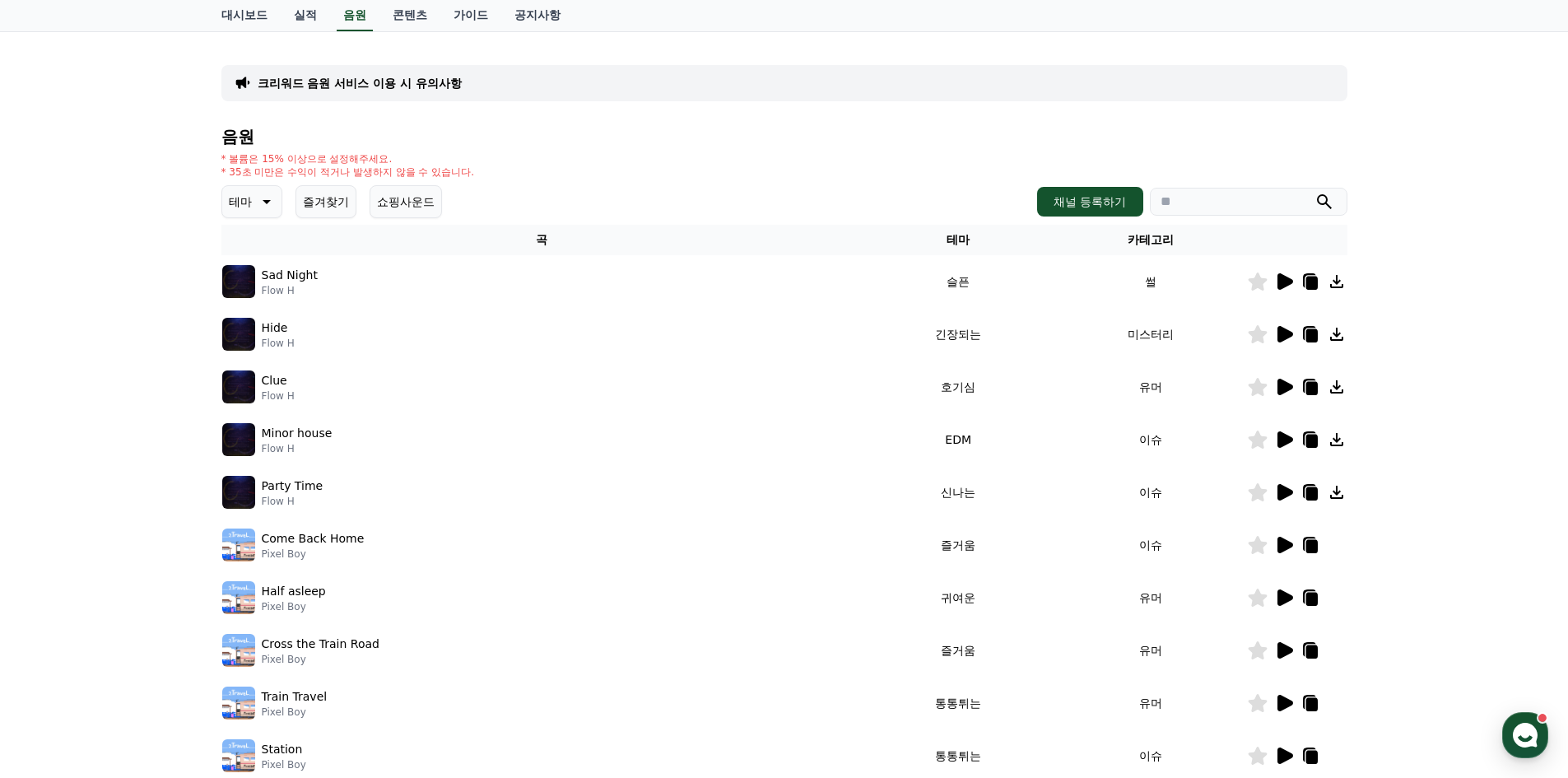
scroll to position [83, 0]
click at [1283, 387] on icon at bounding box center [1285, 386] width 16 height 17
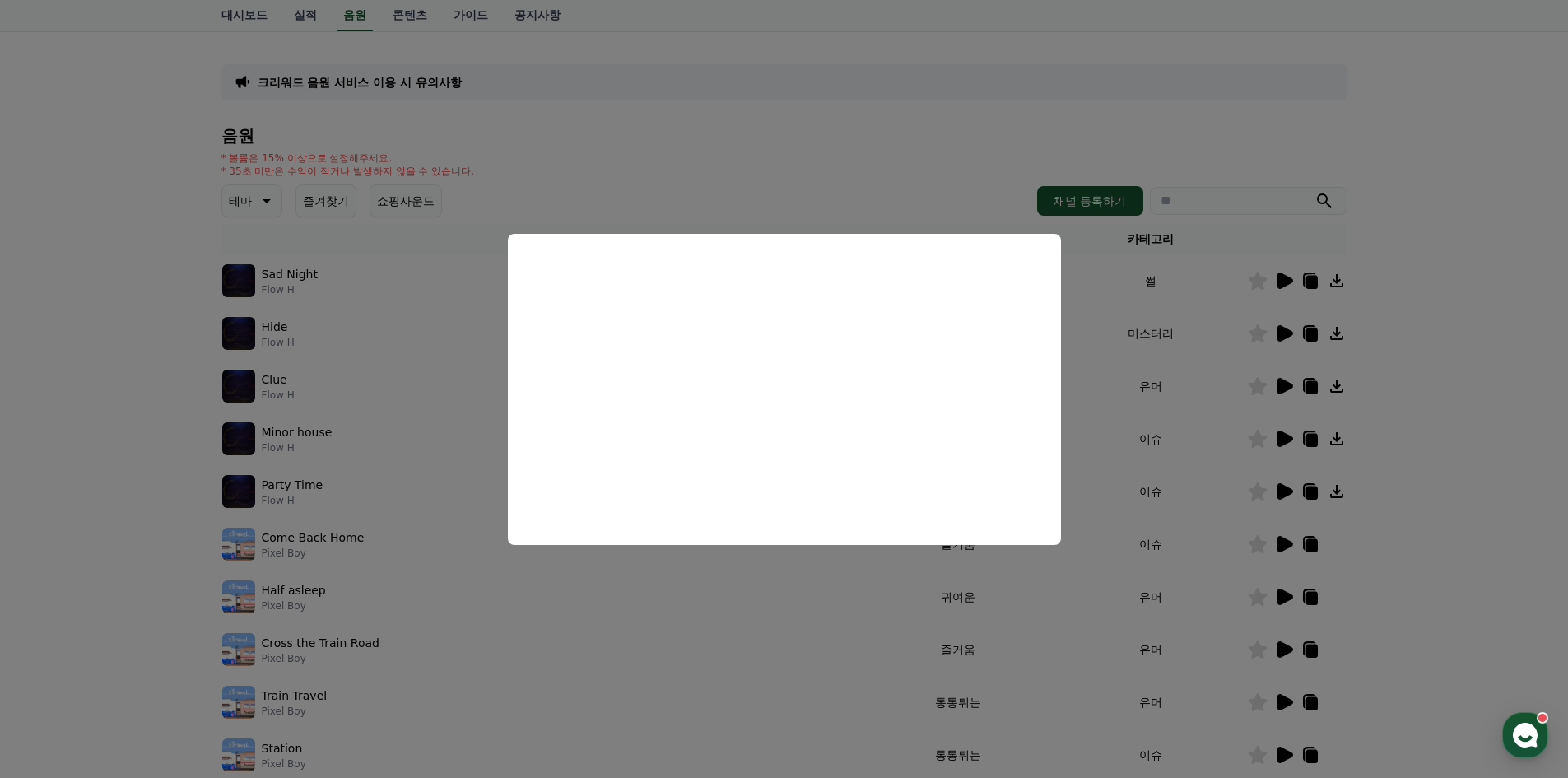
click at [1451, 478] on button "close modal" at bounding box center [784, 389] width 1568 height 778
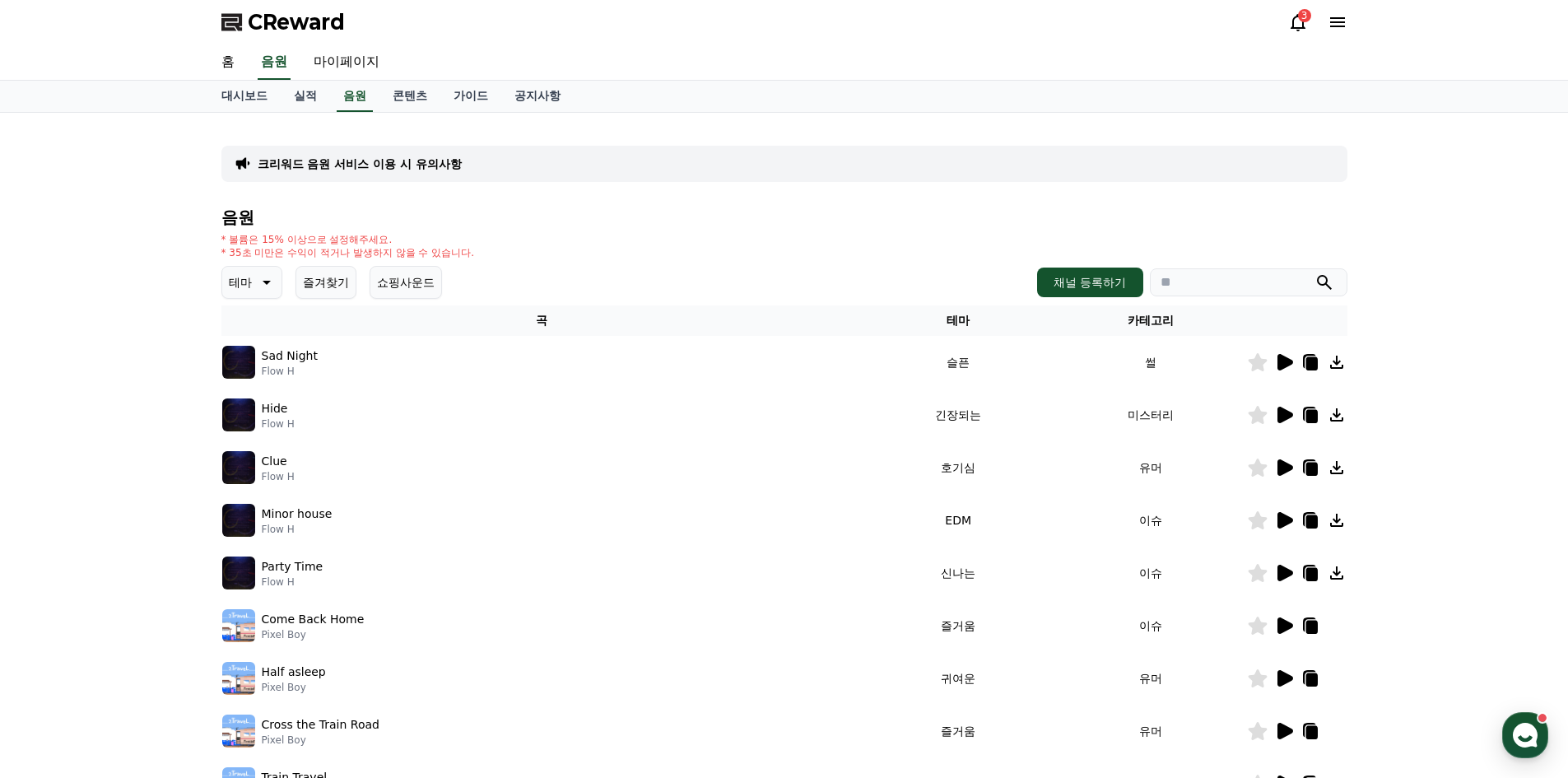
scroll to position [0, 0]
click at [462, 100] on link "가이드" at bounding box center [471, 97] width 61 height 31
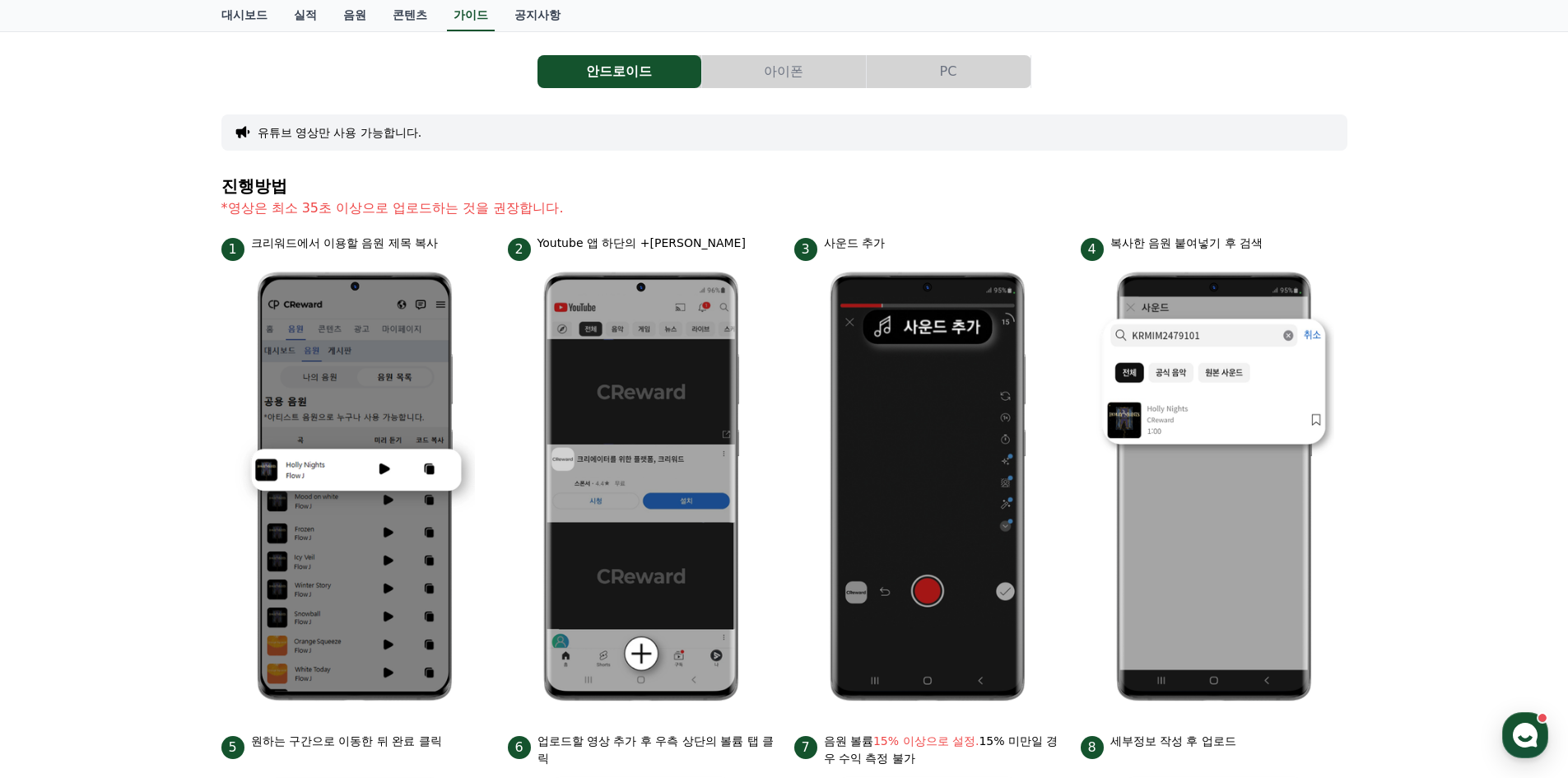
scroll to position [83, 0]
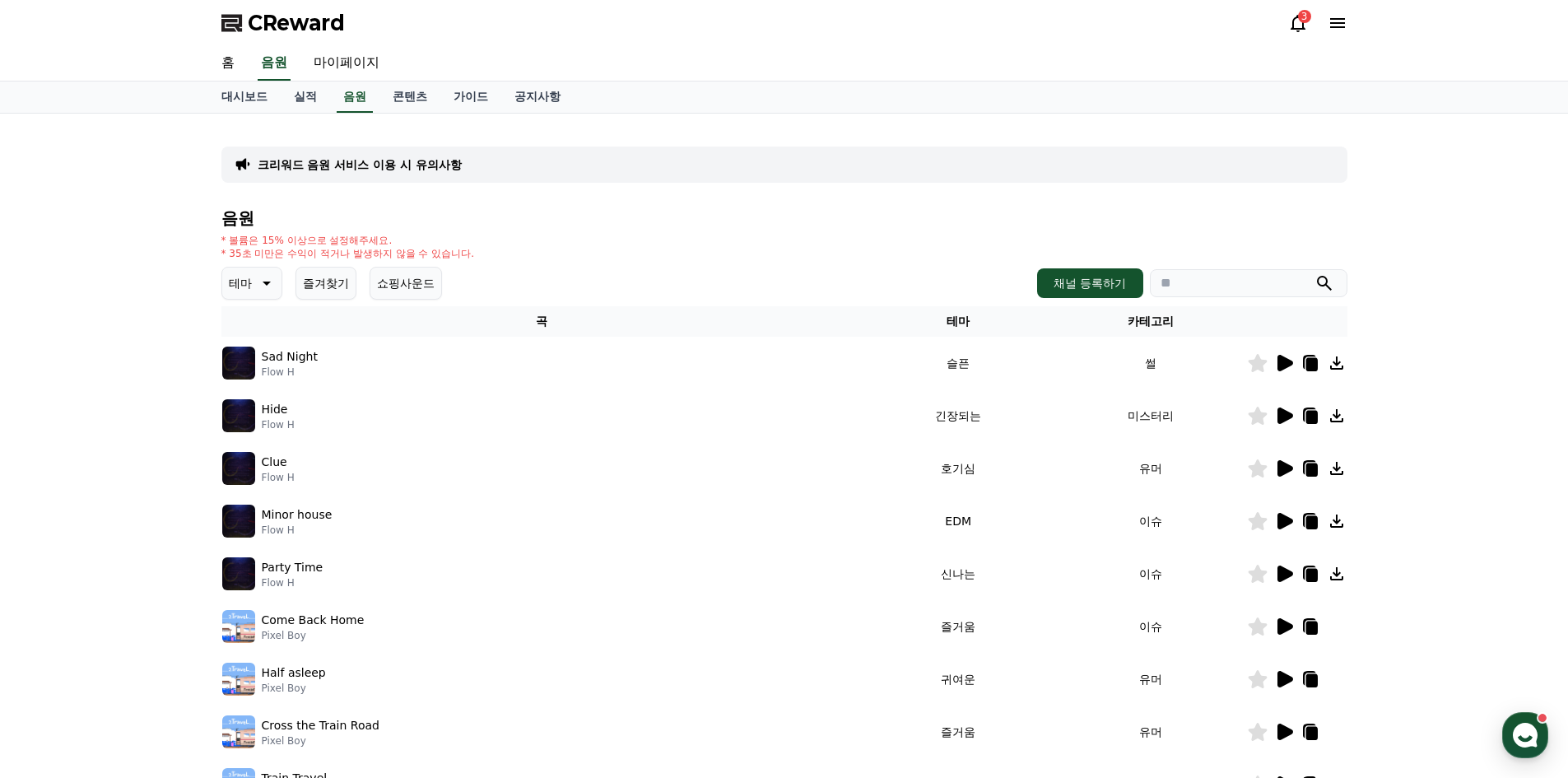
click at [1309, 469] on icon at bounding box center [1311, 470] width 12 height 13
click at [259, 464] on div "Clue Flow H" at bounding box center [541, 468] width 639 height 33
click at [774, 477] on div "Clue Flow H" at bounding box center [541, 468] width 639 height 33
drag, startPoint x: 925, startPoint y: 472, endPoint x: 936, endPoint y: 471, distance: 11.0
click at [926, 472] on td "호기심" at bounding box center [957, 468] width 193 height 53
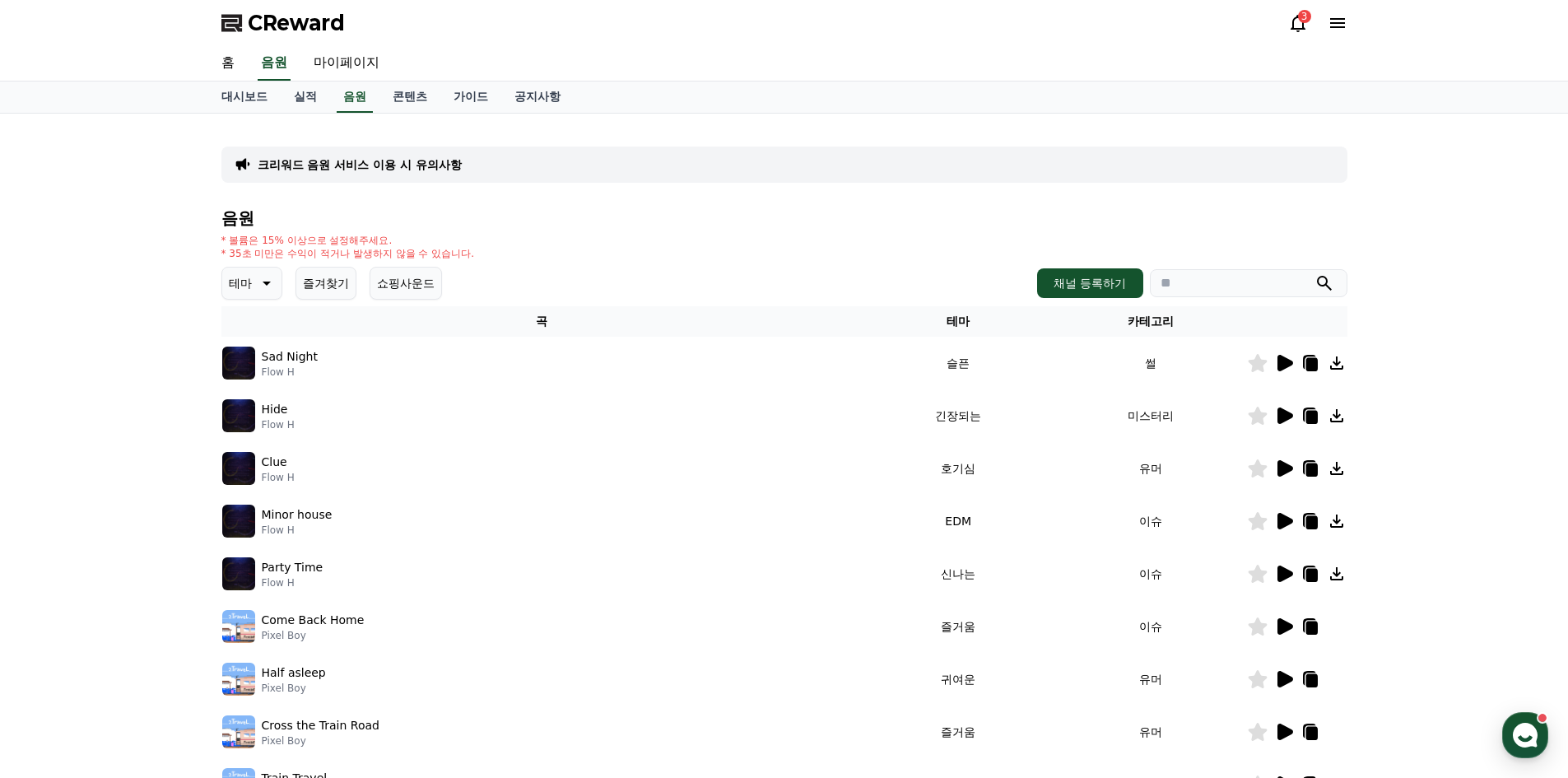
click at [950, 470] on td "호기심" at bounding box center [957, 468] width 193 height 53
click at [1292, 469] on icon at bounding box center [1285, 468] width 16 height 17
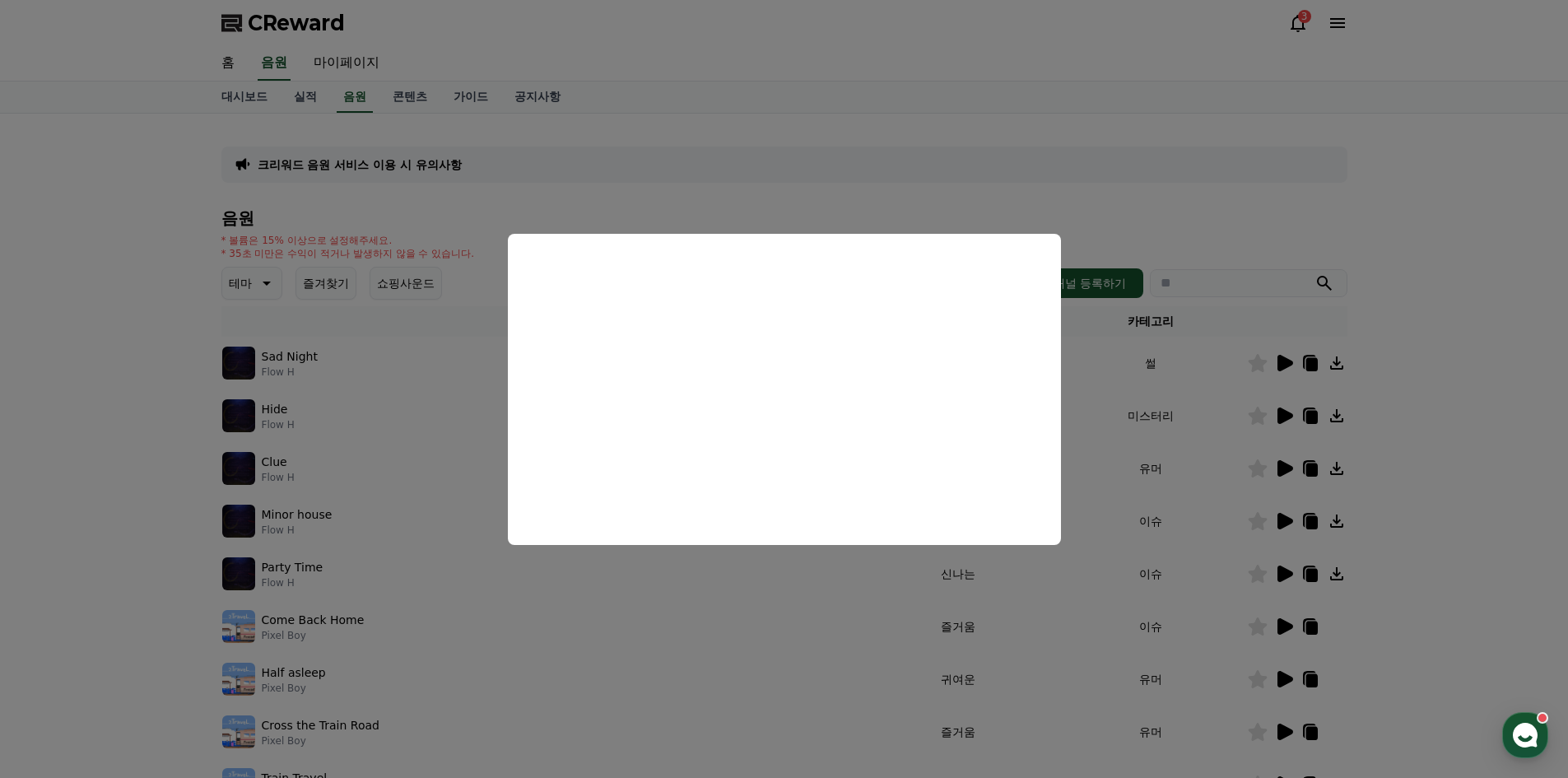
click at [843, 598] on button "close modal" at bounding box center [784, 389] width 1568 height 778
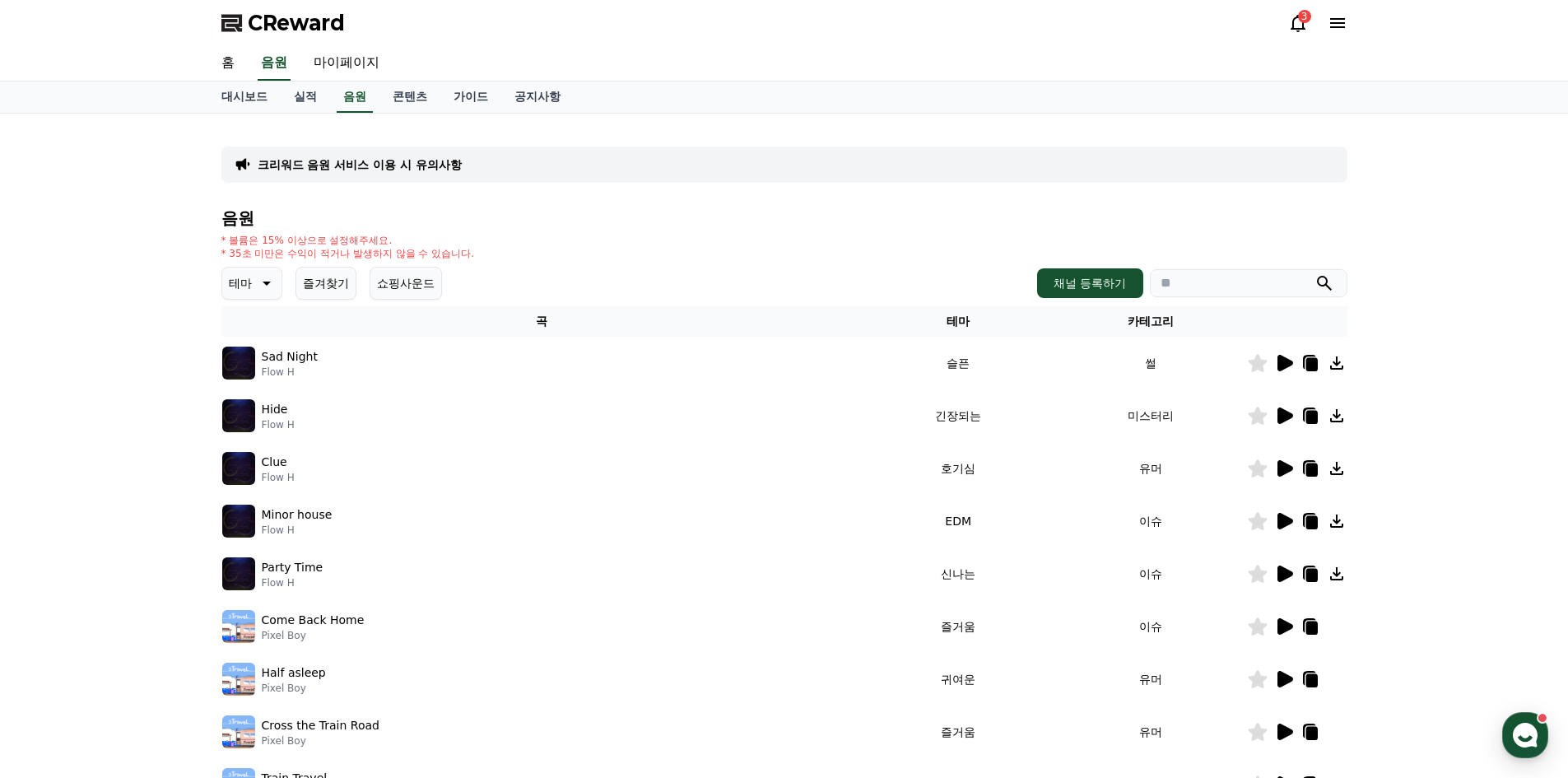
click at [1144, 474] on td "유머" at bounding box center [1150, 468] width 193 height 53
click at [899, 461] on td "호기심" at bounding box center [957, 468] width 193 height 53
click at [244, 466] on img at bounding box center [238, 468] width 33 height 33
click at [278, 461] on p "Clue" at bounding box center [275, 461] width 25 height 18
click at [1277, 464] on icon at bounding box center [1285, 468] width 16 height 17
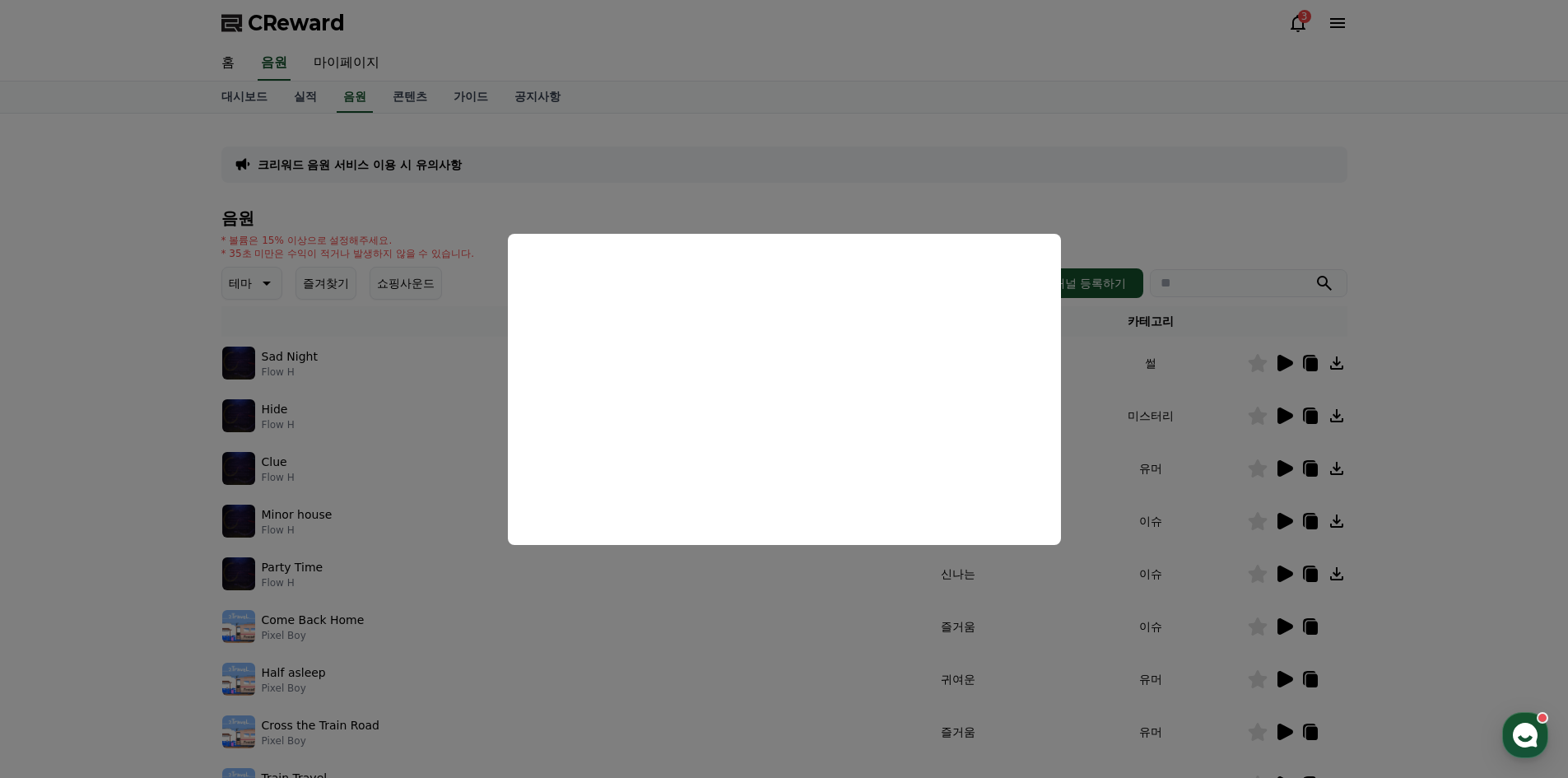
click at [1404, 466] on button "close modal" at bounding box center [784, 389] width 1568 height 778
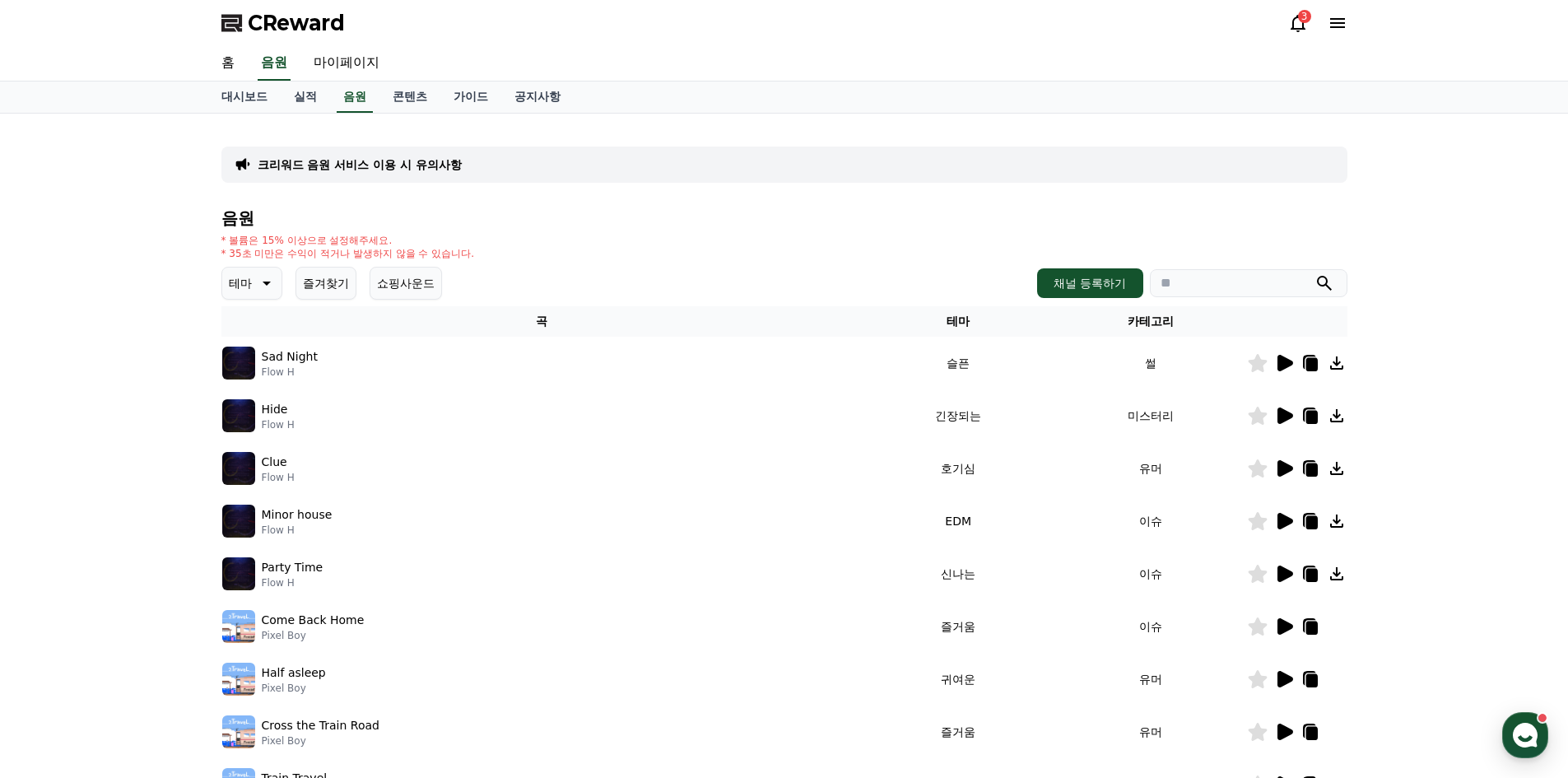
click at [1308, 466] on icon at bounding box center [1311, 470] width 12 height 13
click at [1368, 412] on div "크리워드 음원 서비스 이용 시 유의사항 음원 * 볼륨은 15% 이상으로 설정해주세요. * 35초 미만은 수익이 적거나 발생하지 않을 수 있습니…" at bounding box center [784, 511] width 1568 height 796
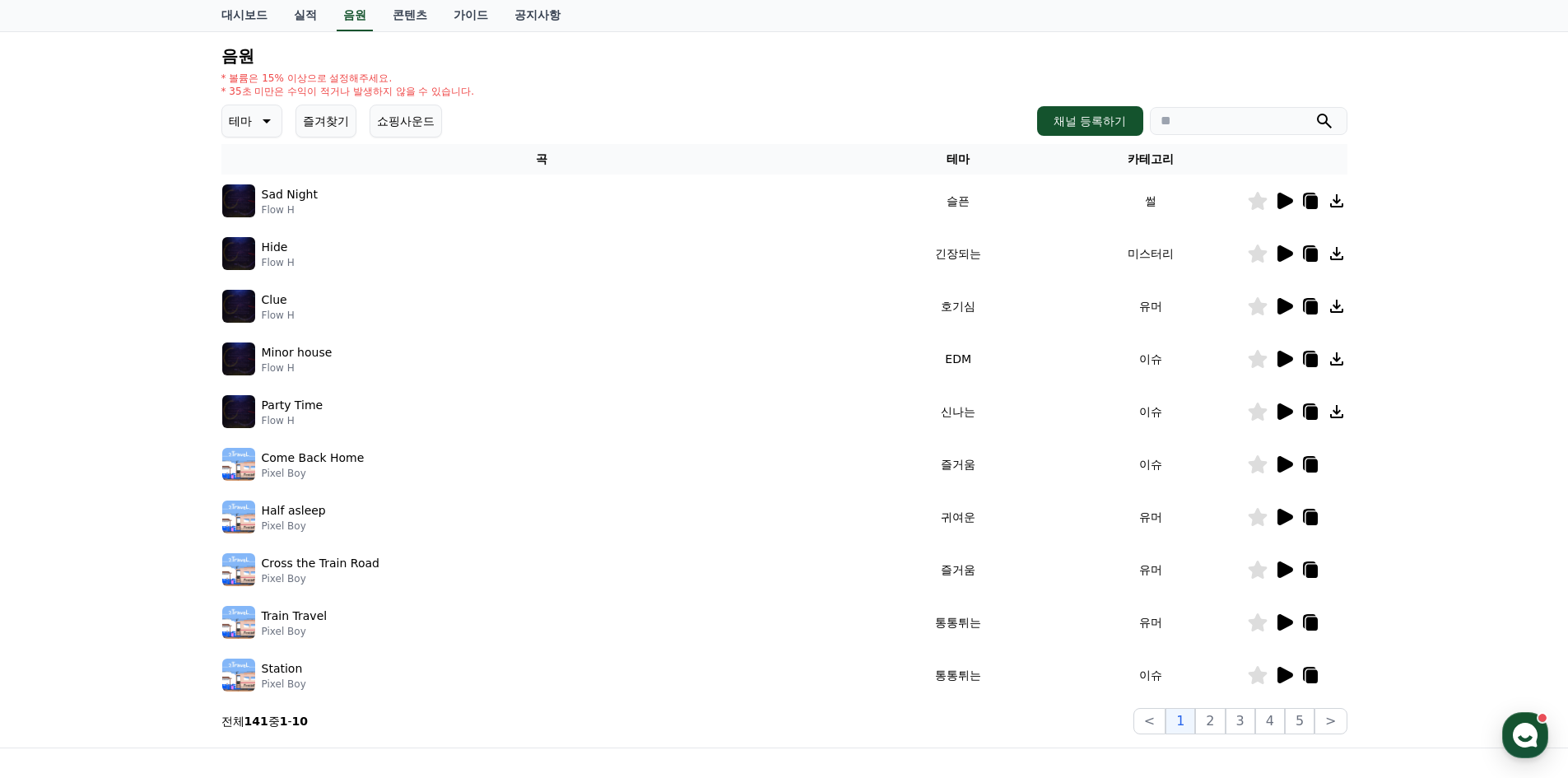
scroll to position [164, 0]
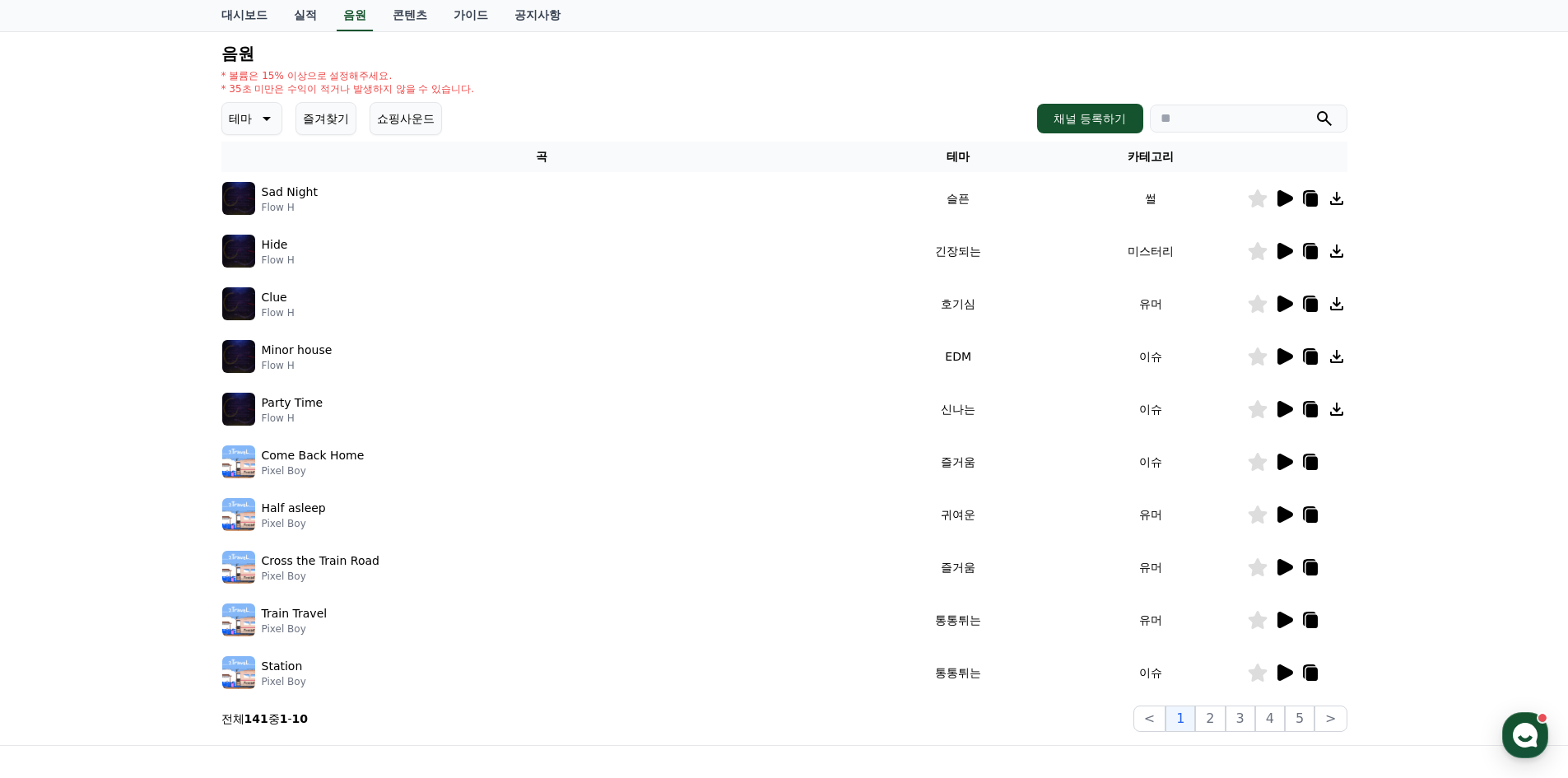
click at [1282, 516] on icon at bounding box center [1285, 514] width 16 height 17
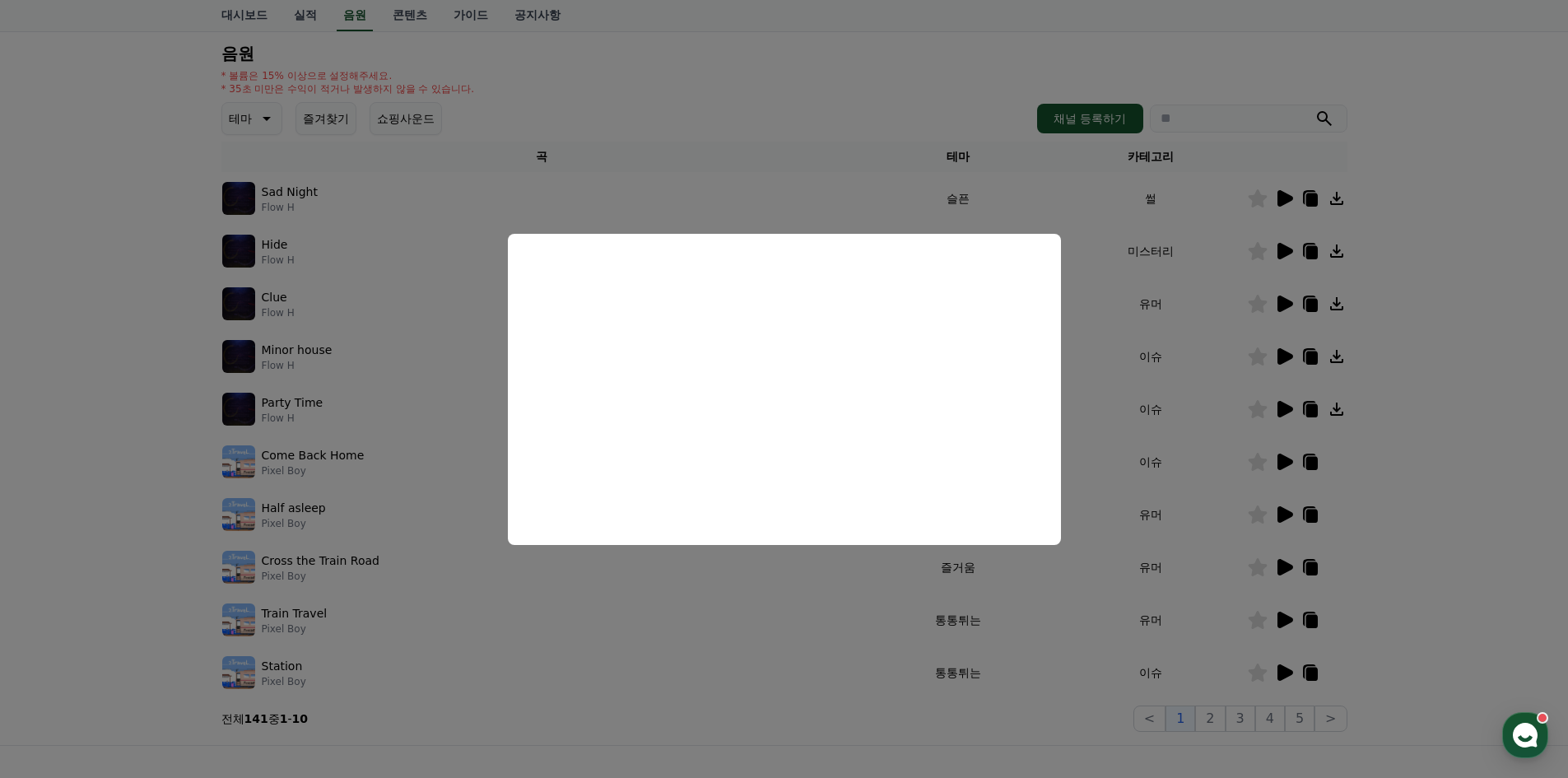
click at [1473, 567] on button "close modal" at bounding box center [784, 389] width 1568 height 778
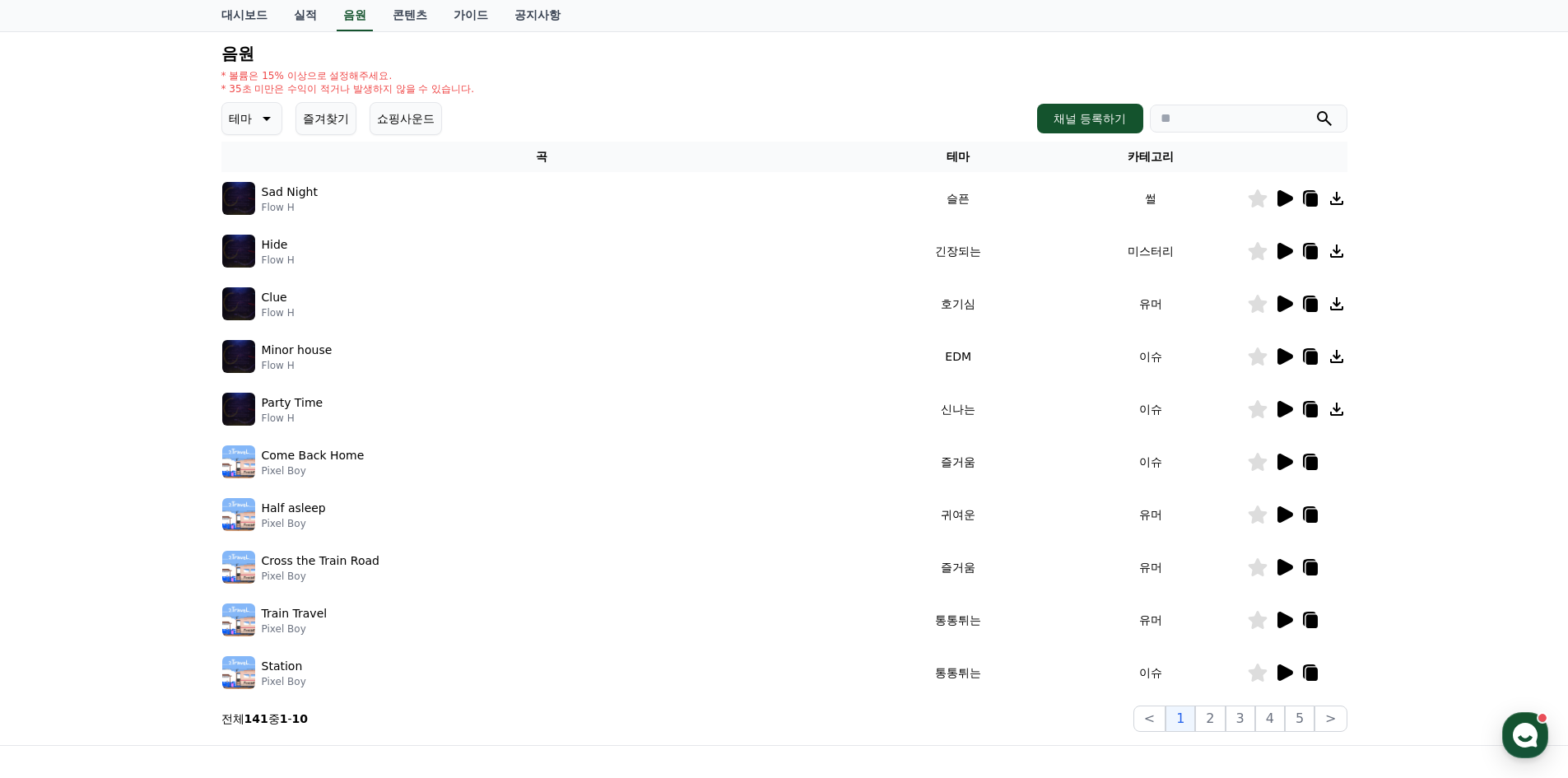
click at [1281, 568] on icon at bounding box center [1285, 568] width 16 height 17
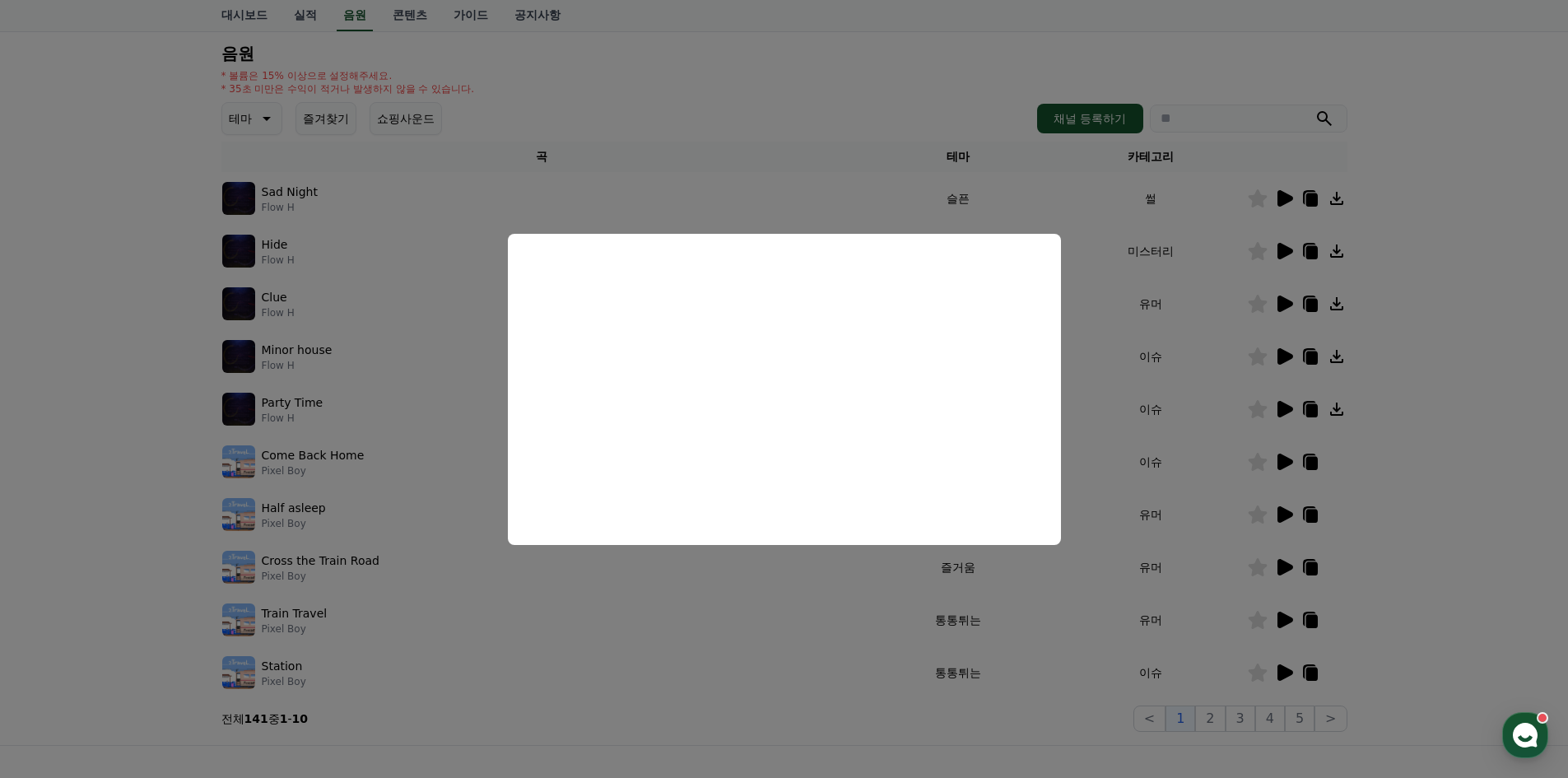
click at [1452, 554] on button "close modal" at bounding box center [784, 389] width 1568 height 778
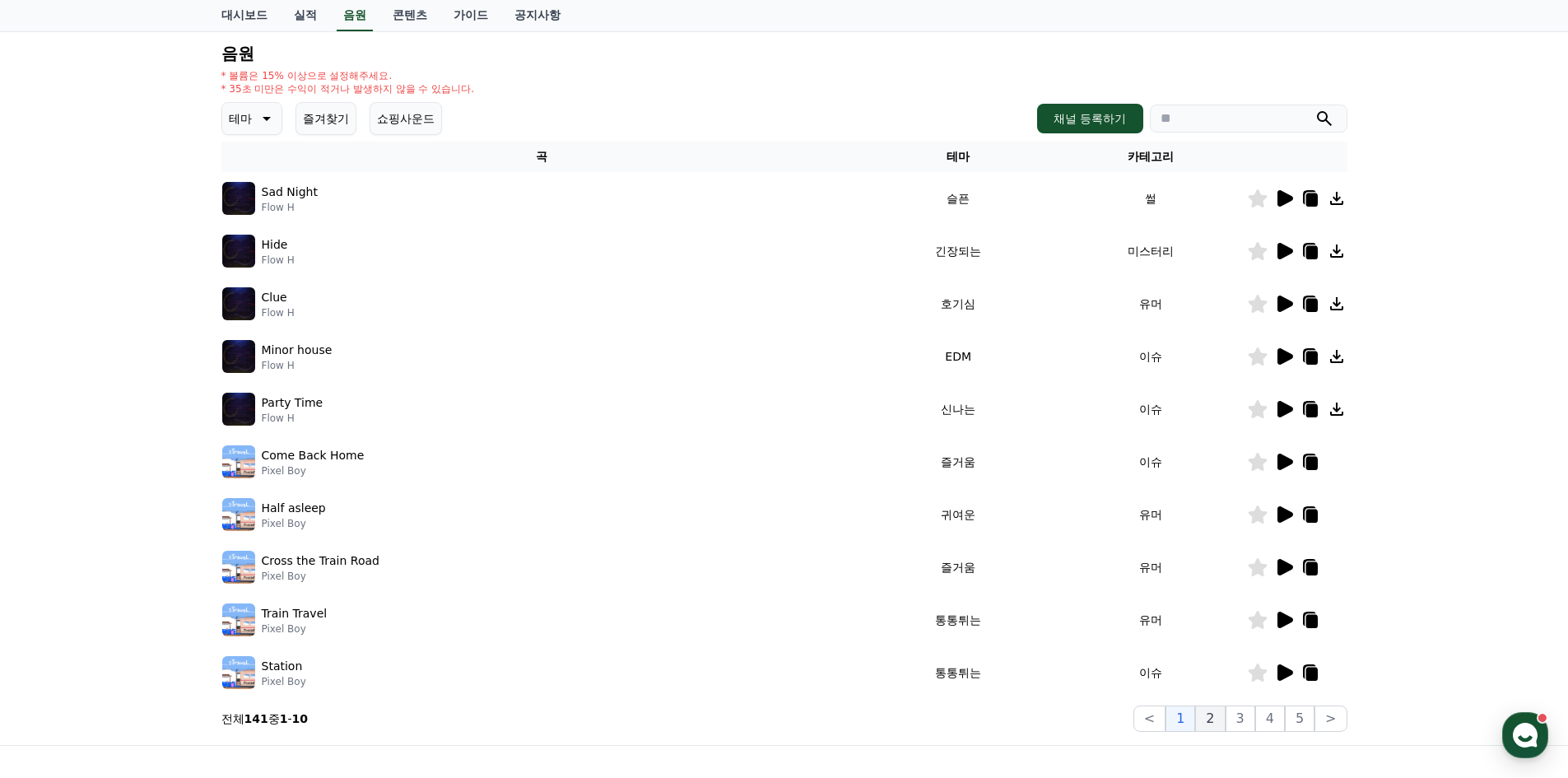
click at [1225, 715] on button "2" at bounding box center [1240, 718] width 29 height 26
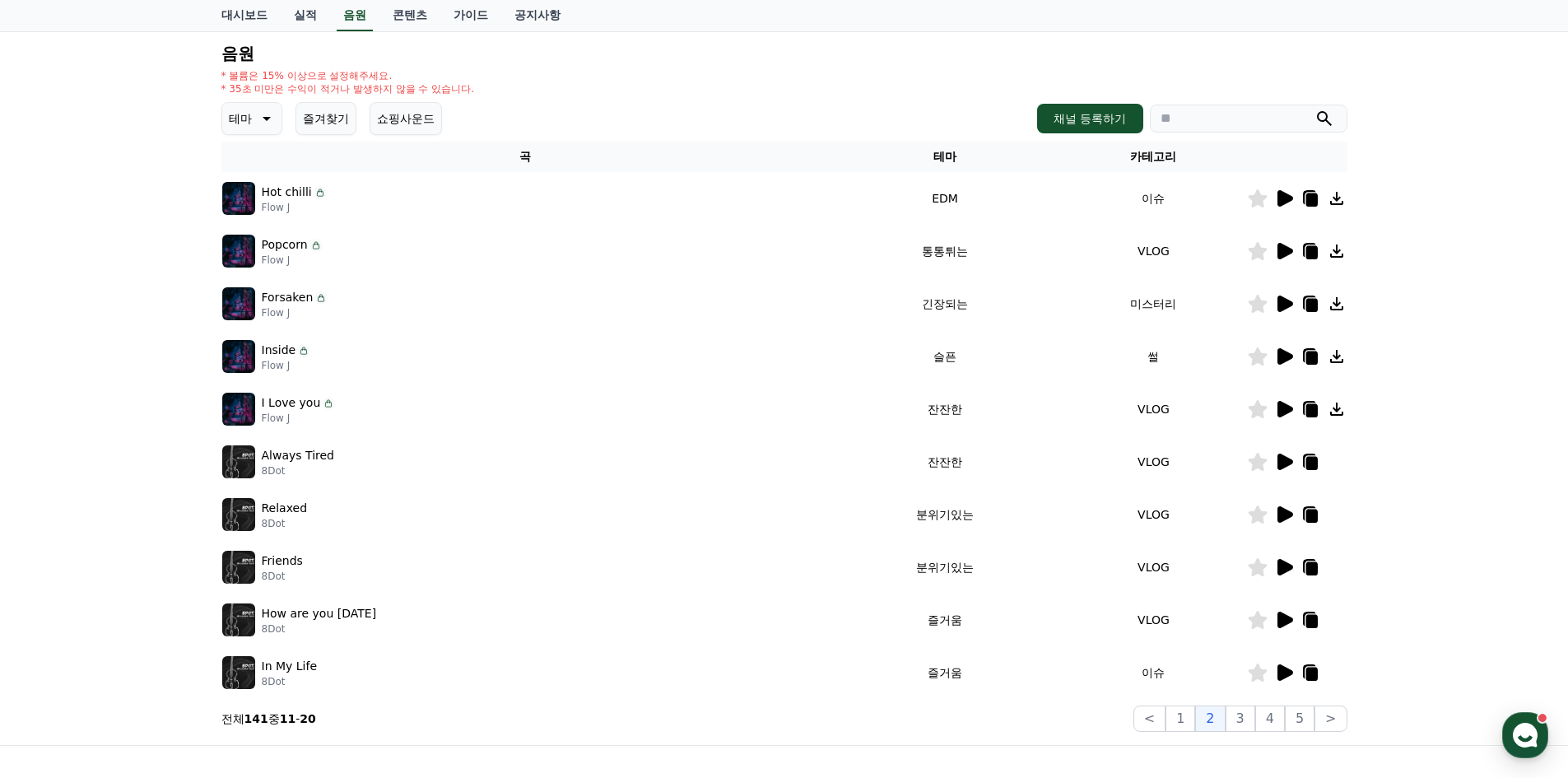
click at [1287, 358] on icon at bounding box center [1285, 356] width 16 height 17
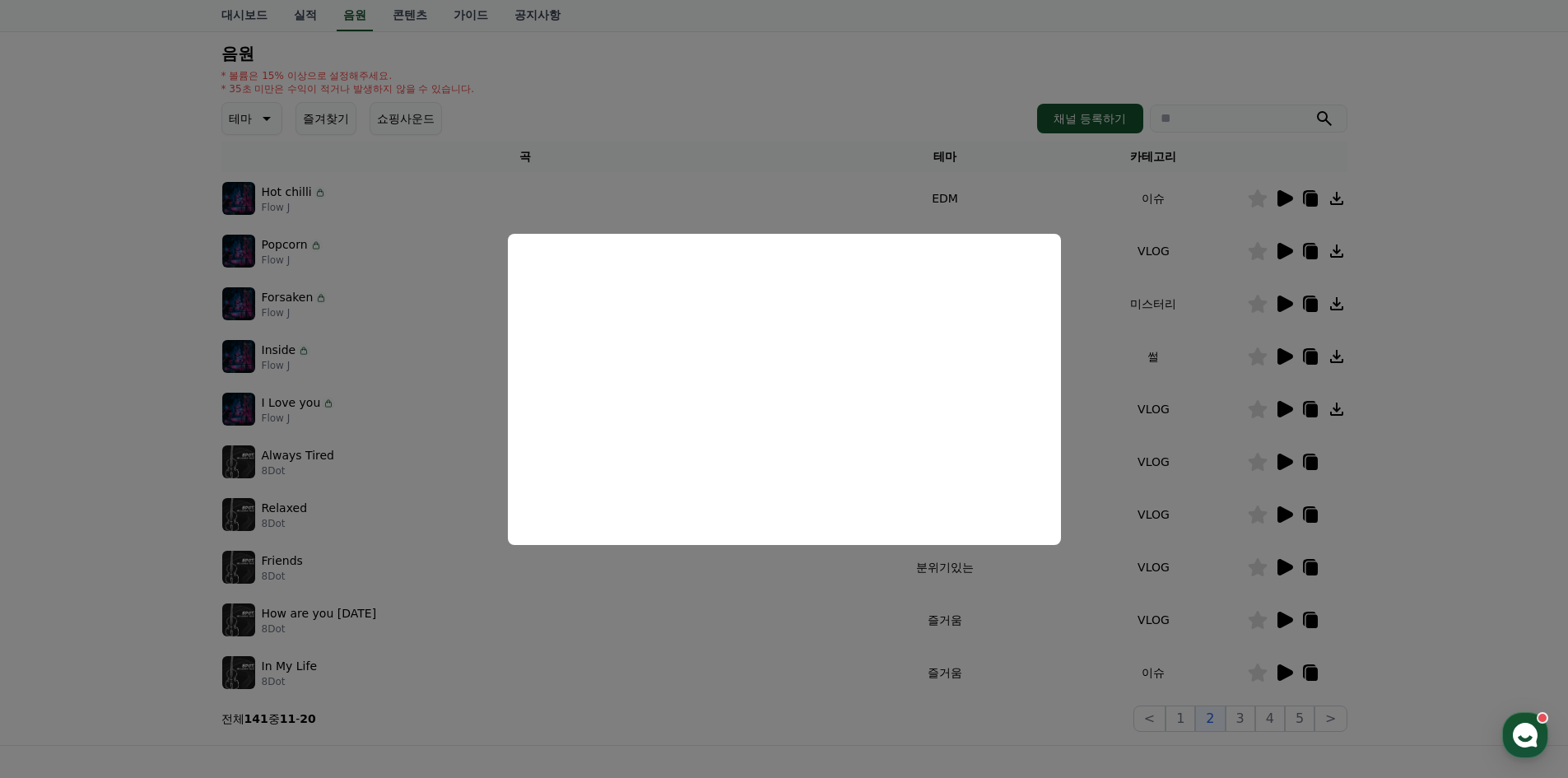
click at [1437, 454] on button "close modal" at bounding box center [784, 389] width 1568 height 778
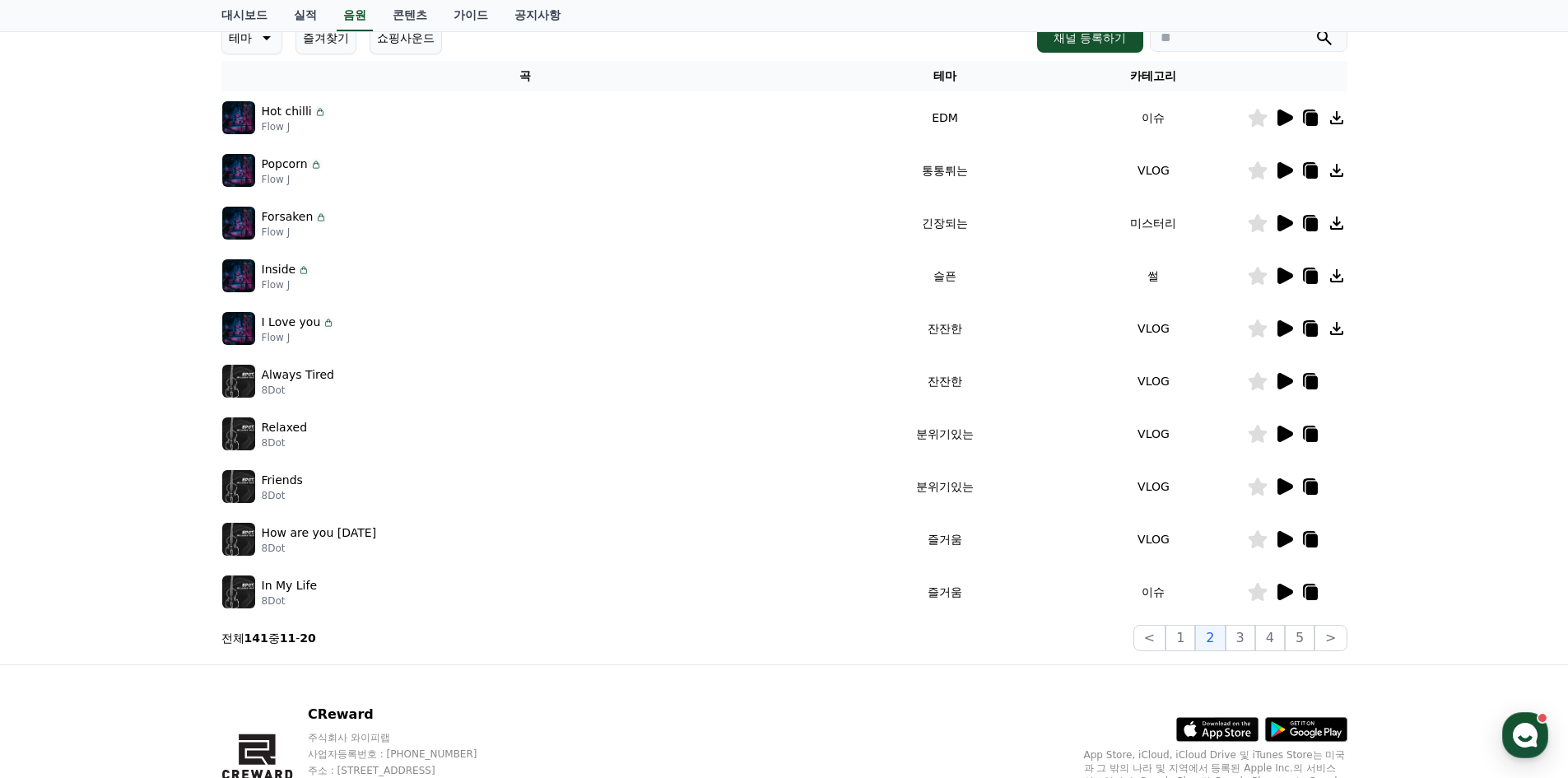
scroll to position [247, 0]
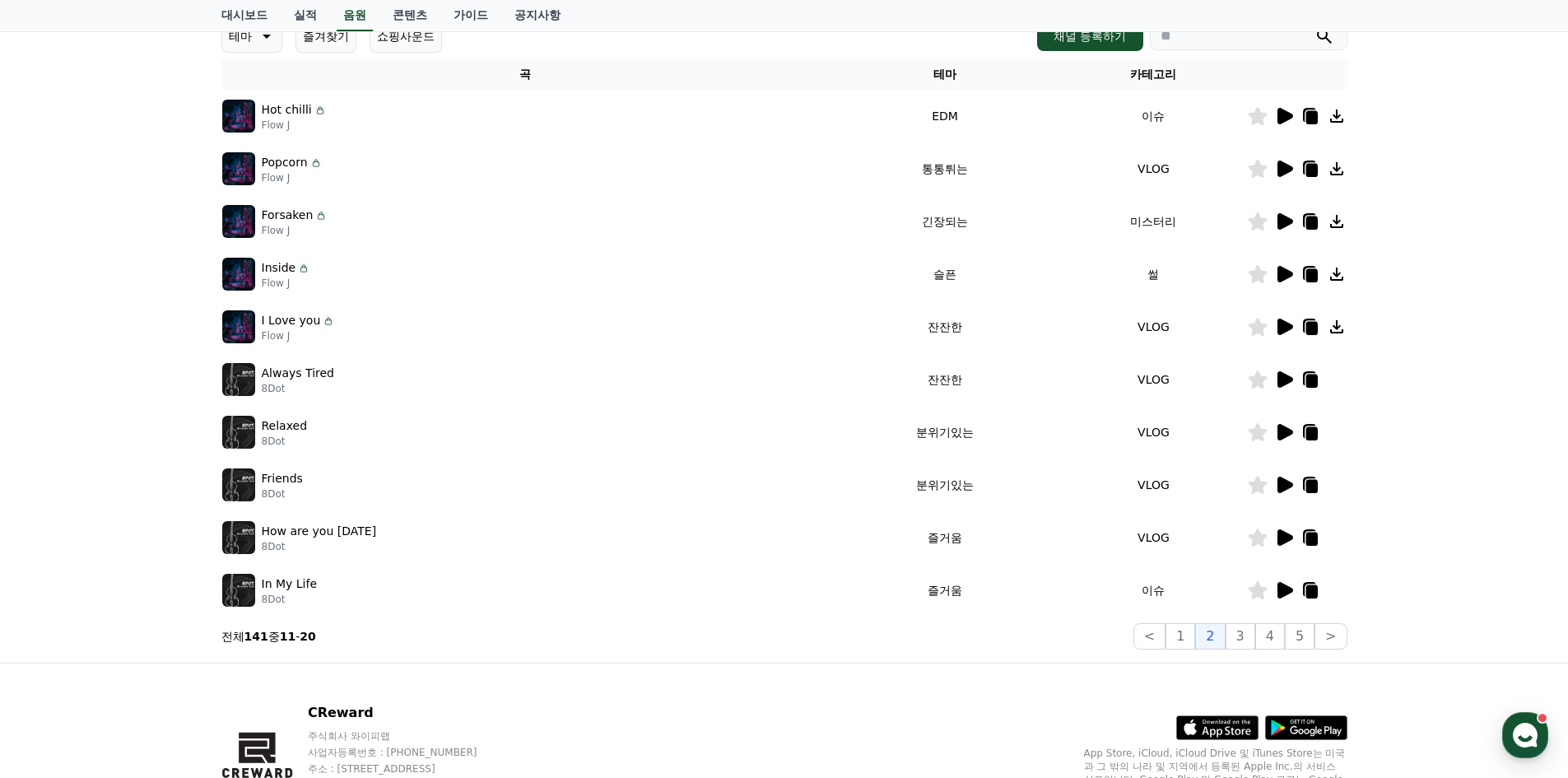
click at [1281, 538] on icon at bounding box center [1285, 537] width 16 height 17
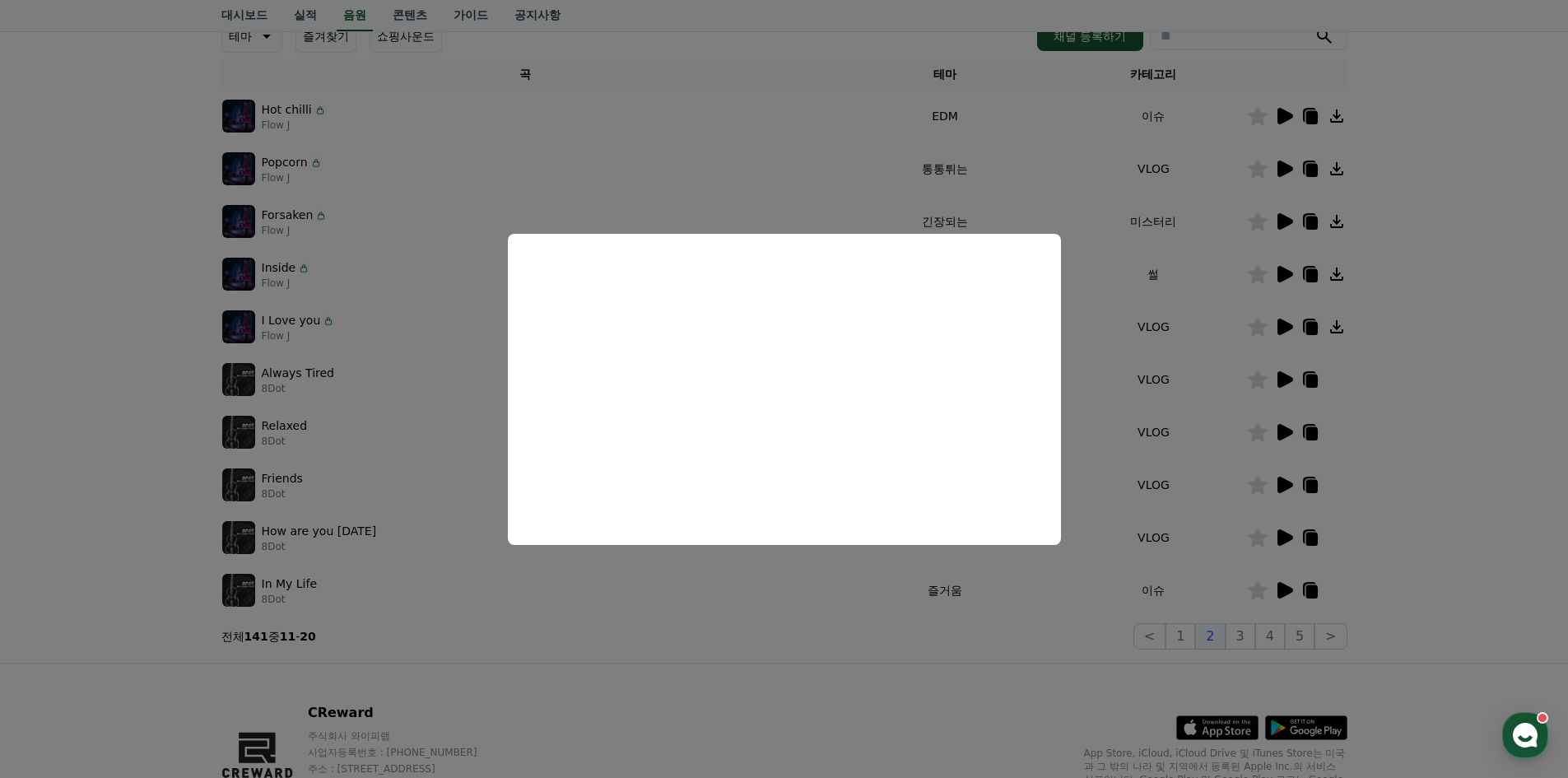
click at [1381, 464] on button "close modal" at bounding box center [784, 389] width 1568 height 778
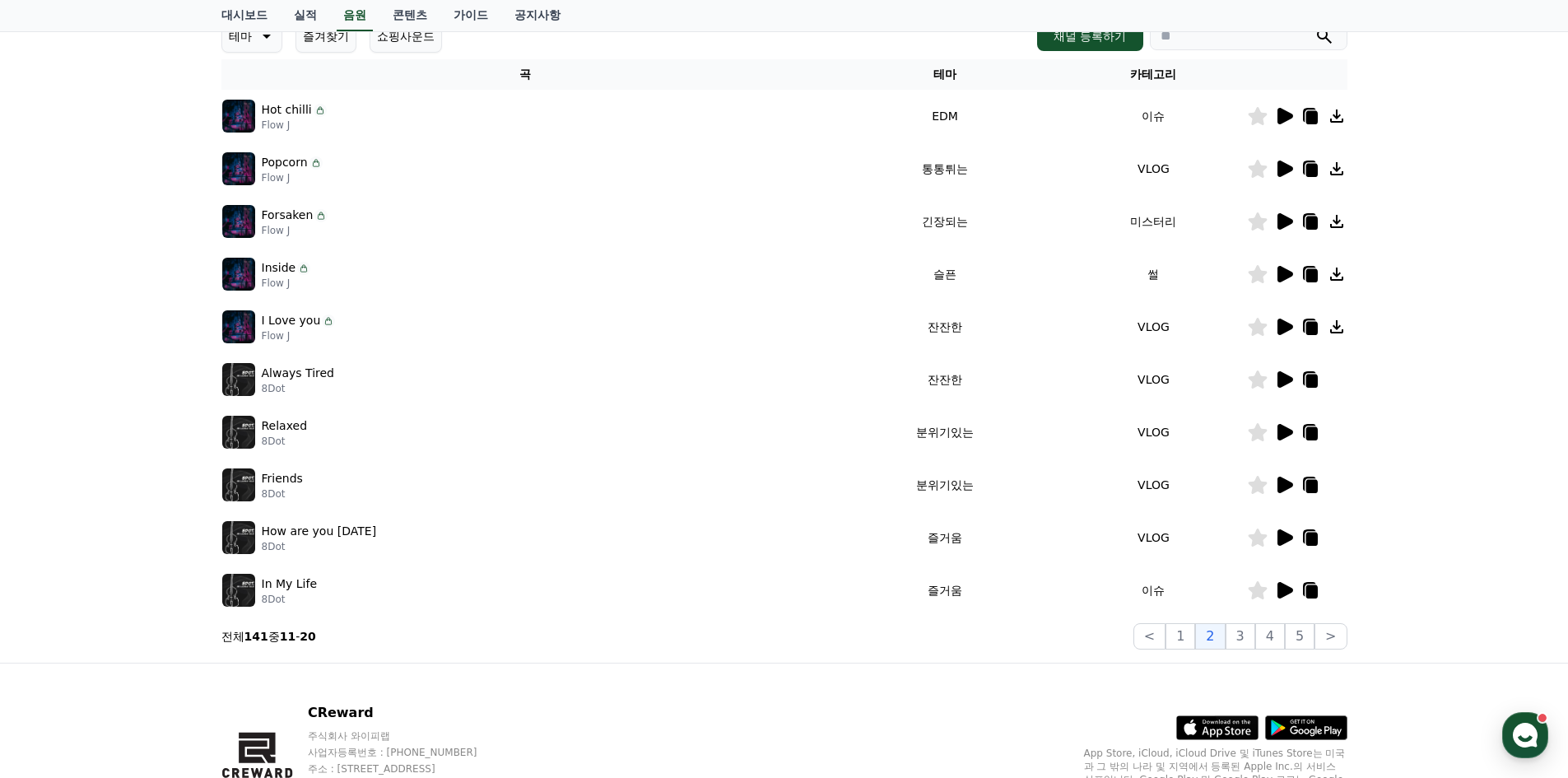
click at [1286, 482] on icon at bounding box center [1285, 485] width 16 height 17
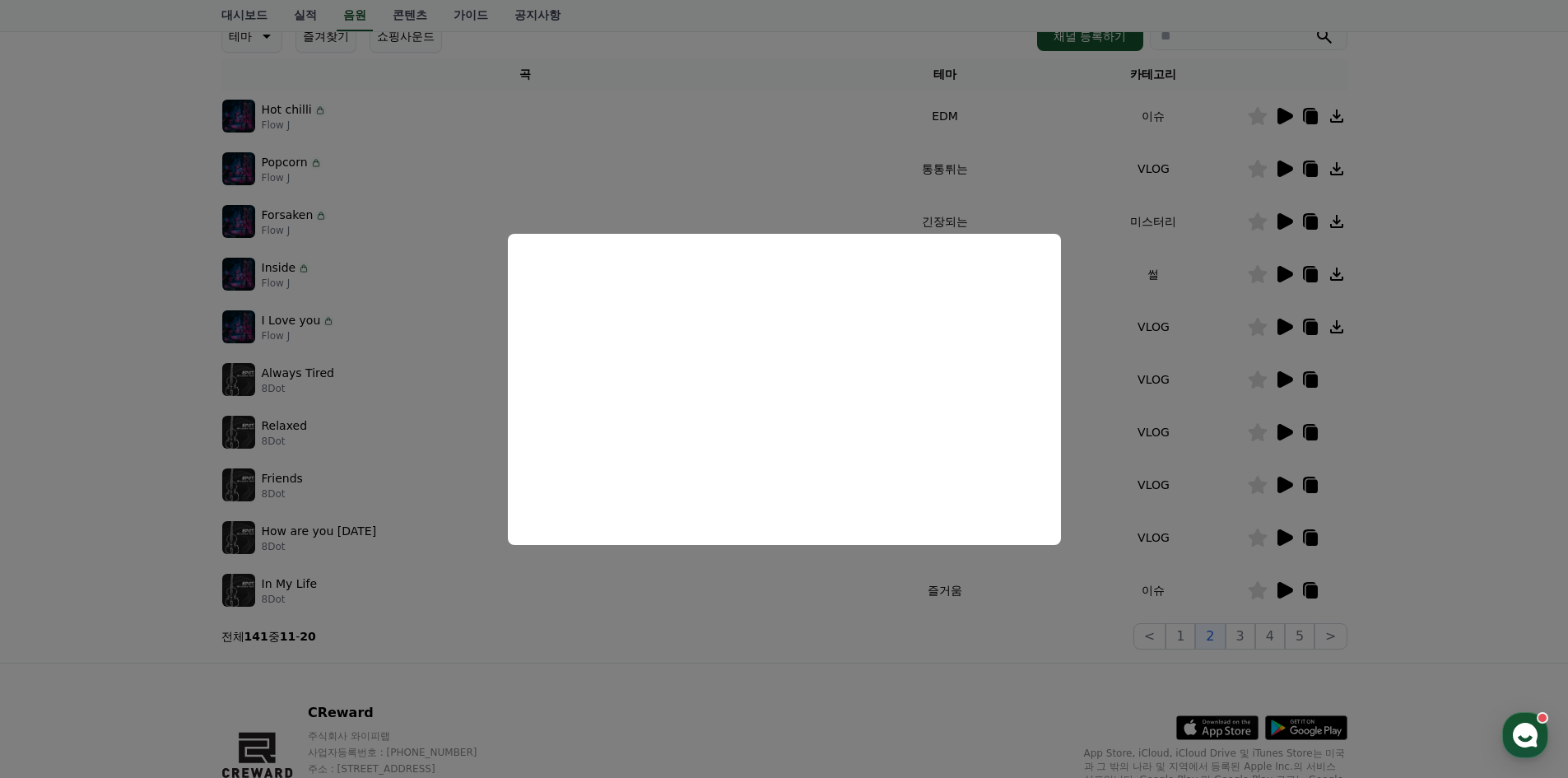
click at [1381, 440] on button "close modal" at bounding box center [784, 389] width 1568 height 778
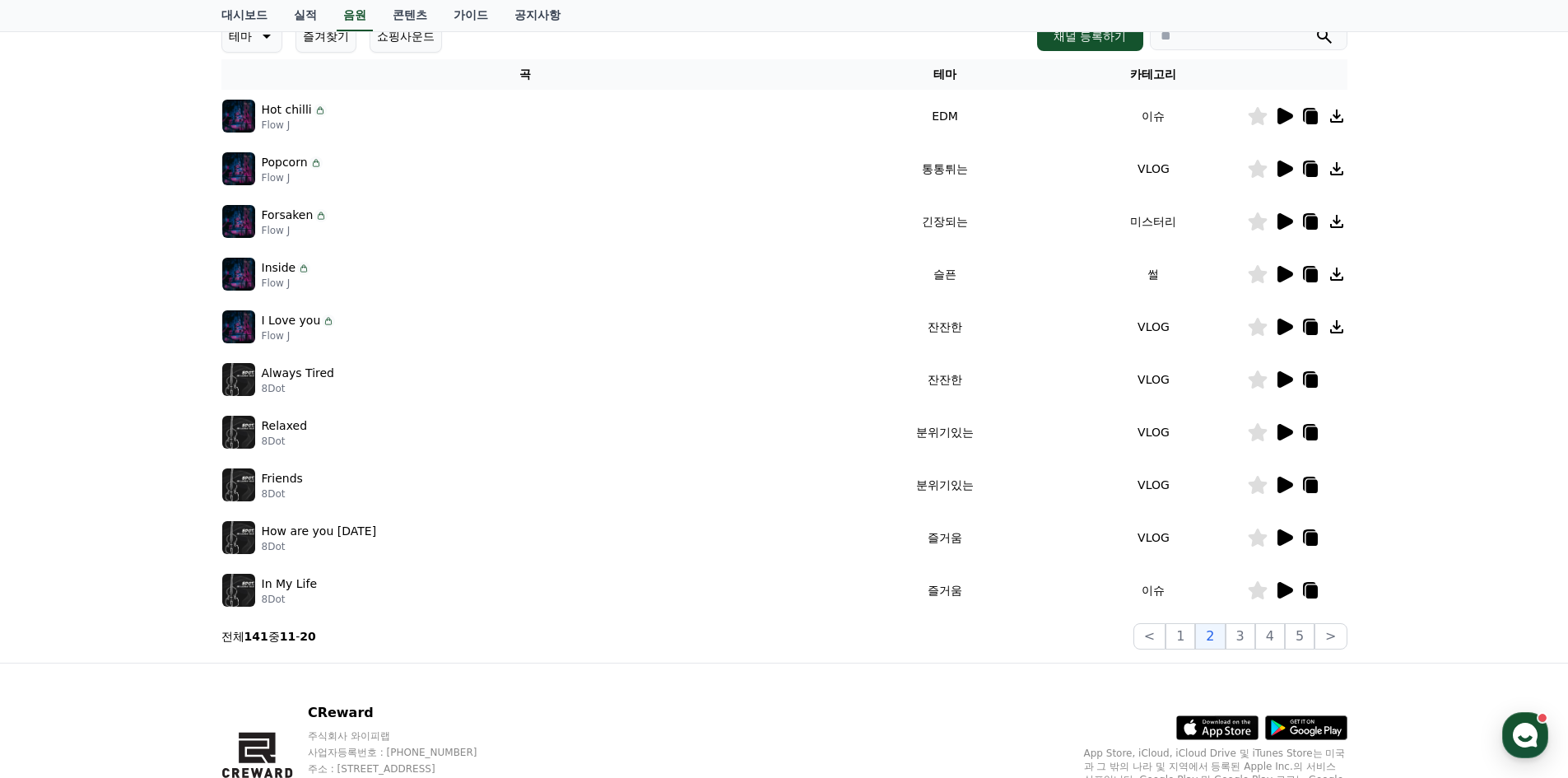
click at [1285, 433] on icon at bounding box center [1285, 432] width 16 height 17
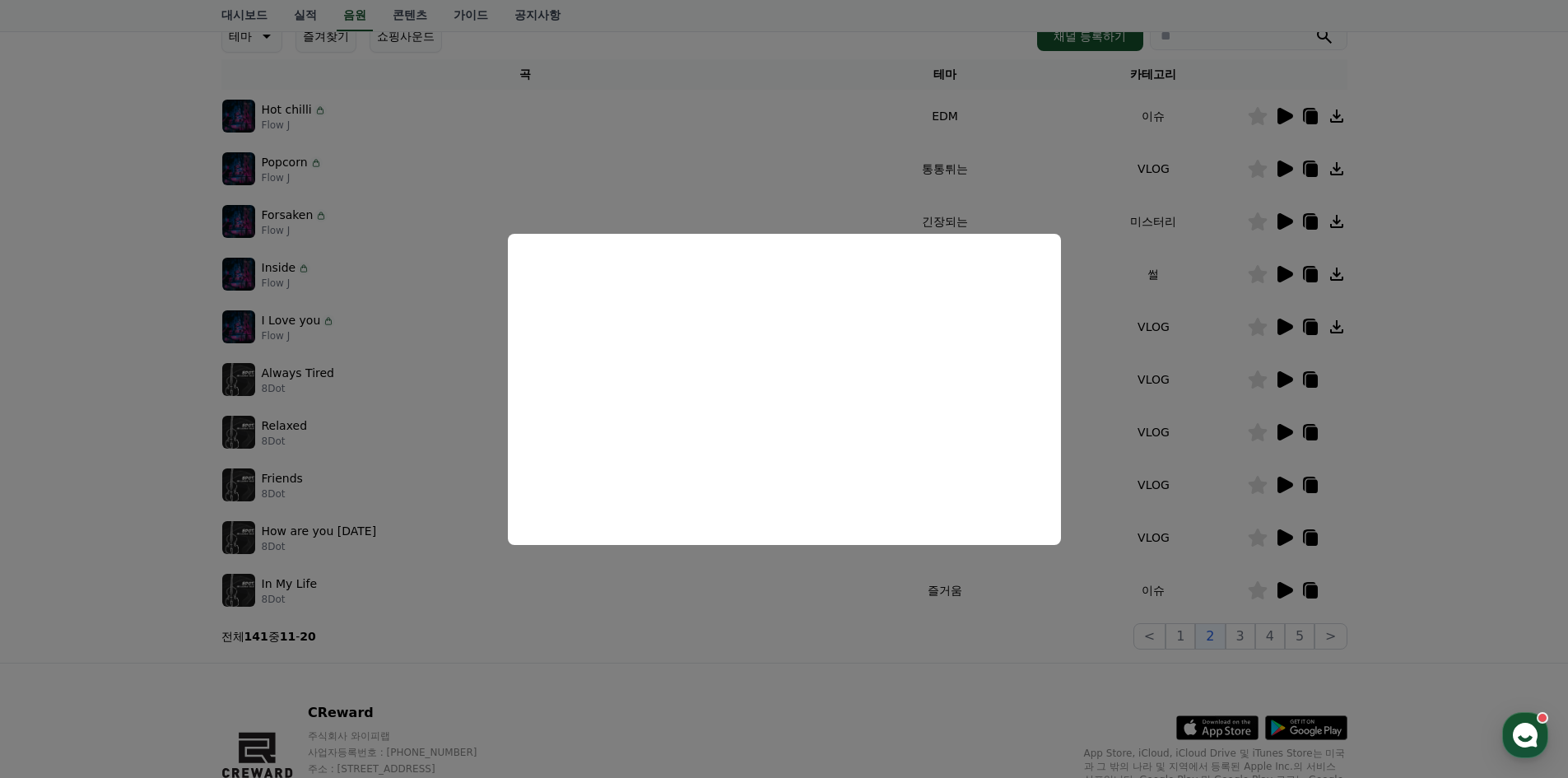
click at [1394, 441] on button "close modal" at bounding box center [784, 389] width 1568 height 778
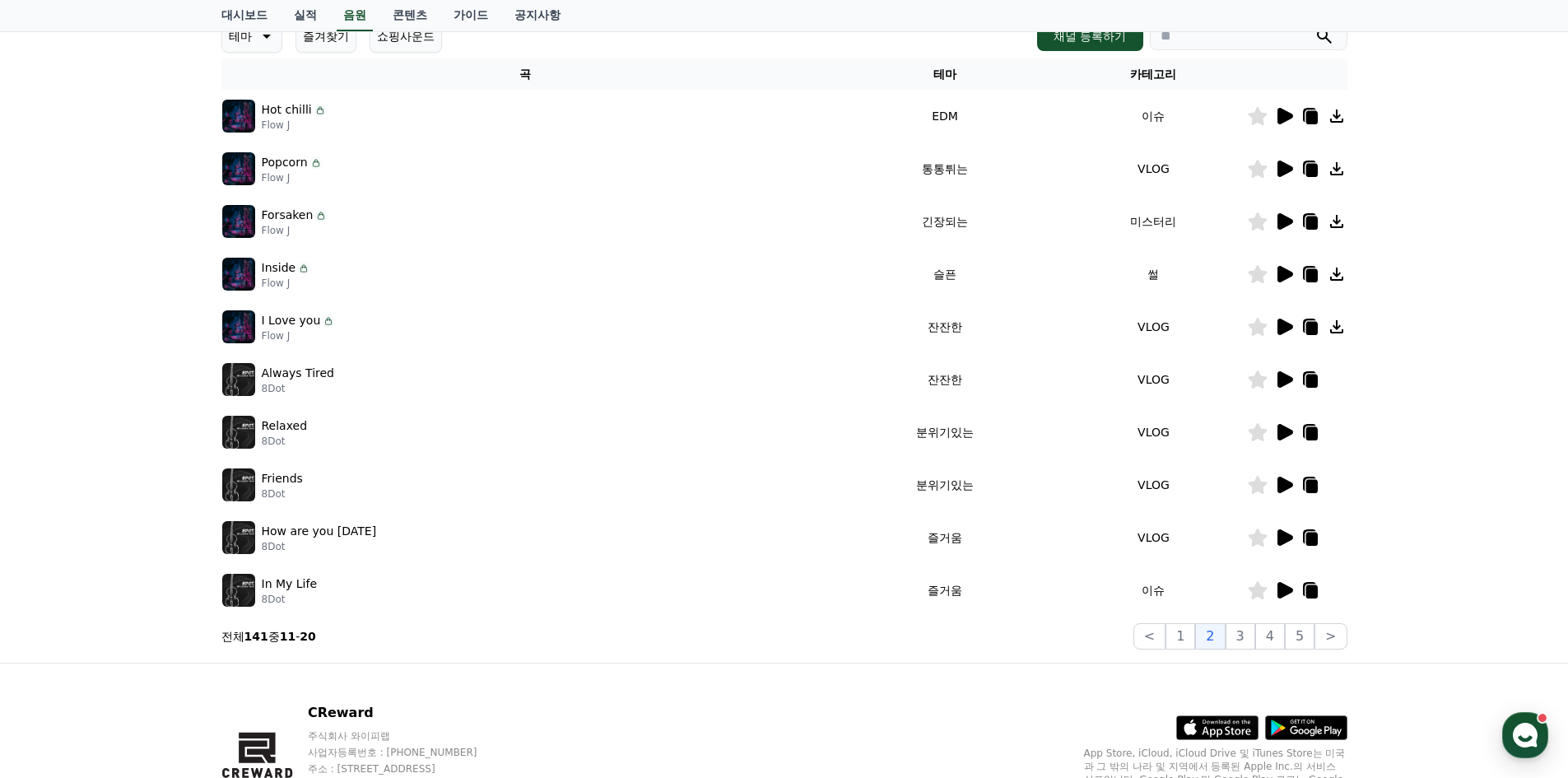
click at [1315, 431] on icon at bounding box center [1311, 434] width 12 height 13
click at [478, 16] on link "가이드" at bounding box center [471, 15] width 61 height 31
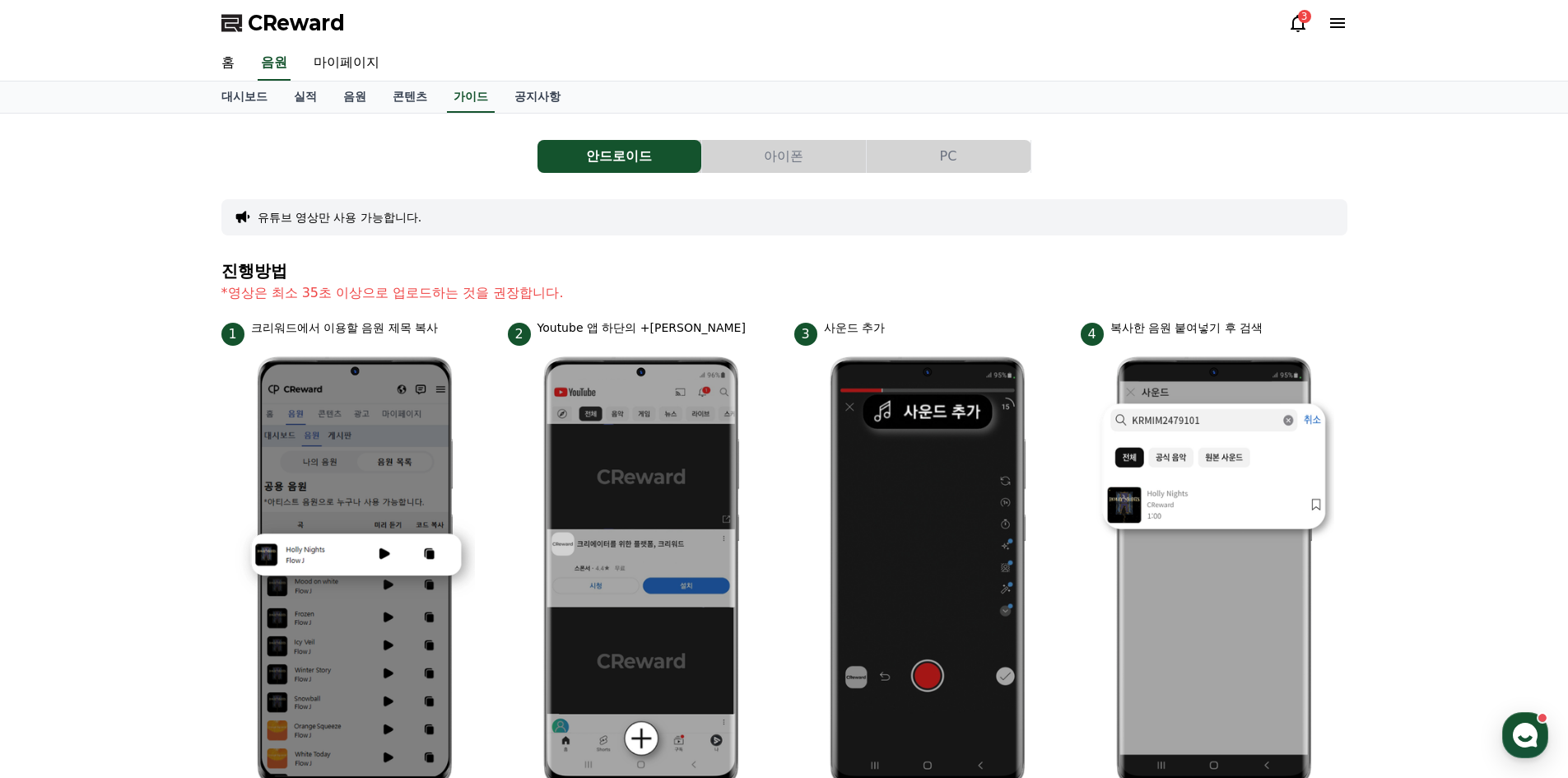
click at [790, 164] on button "아이폰" at bounding box center [784, 156] width 163 height 33
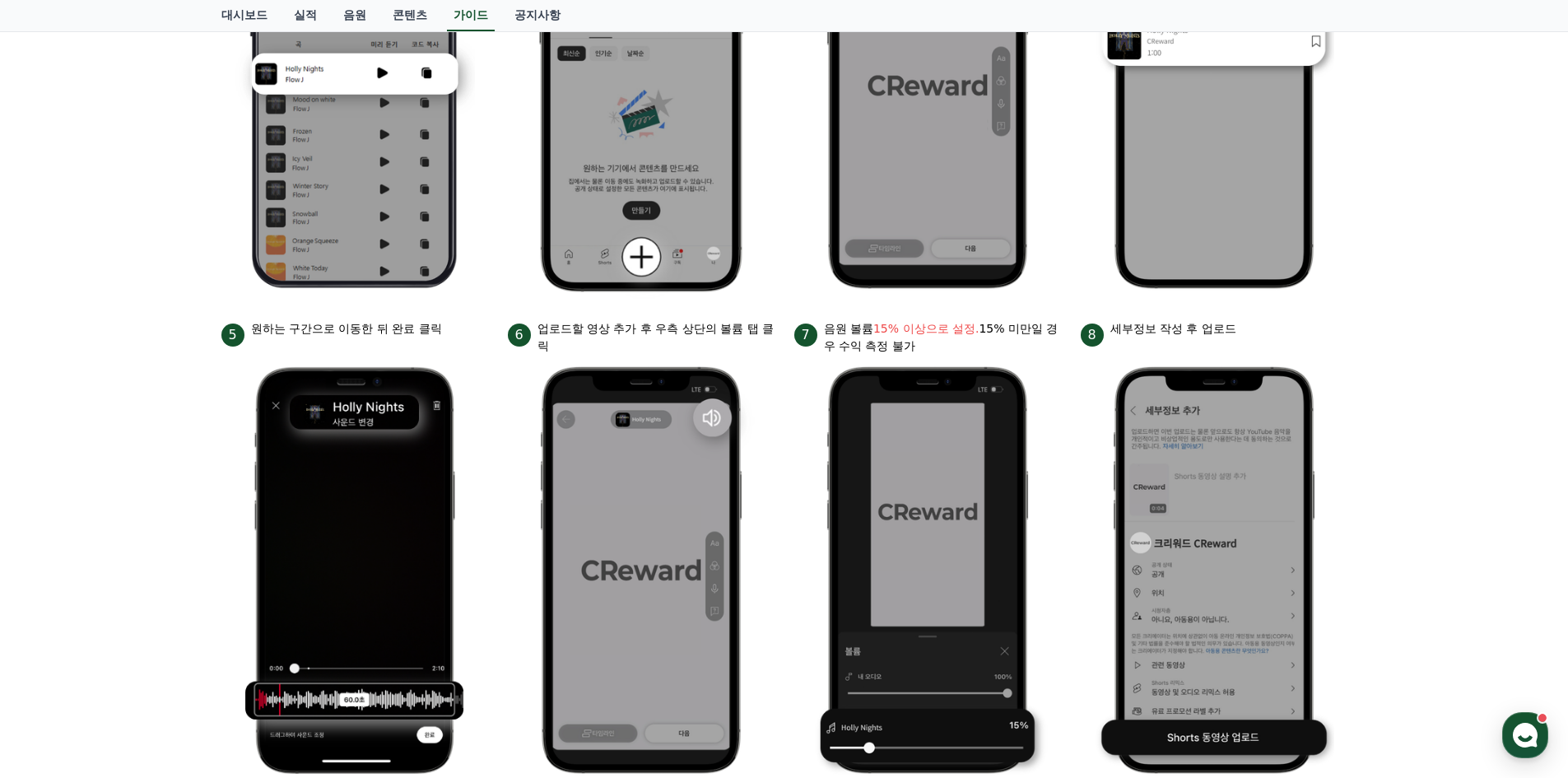
scroll to position [493, 0]
